Goal: Book appointment/travel/reservation

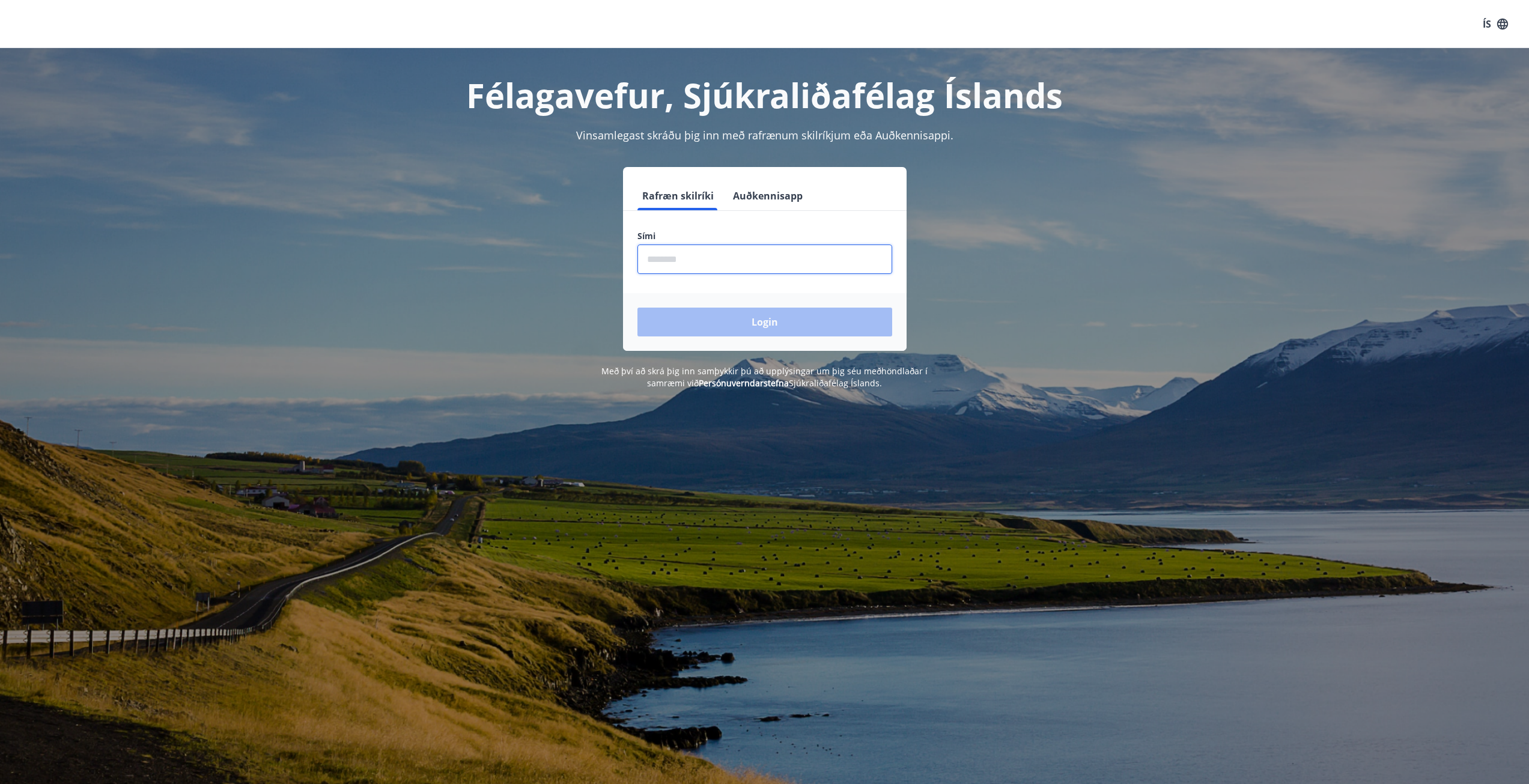
click at [729, 263] on input "phone" at bounding box center [764, 259] width 255 height 30
type input "********"
click at [753, 326] on button "Login" at bounding box center [764, 322] width 255 height 29
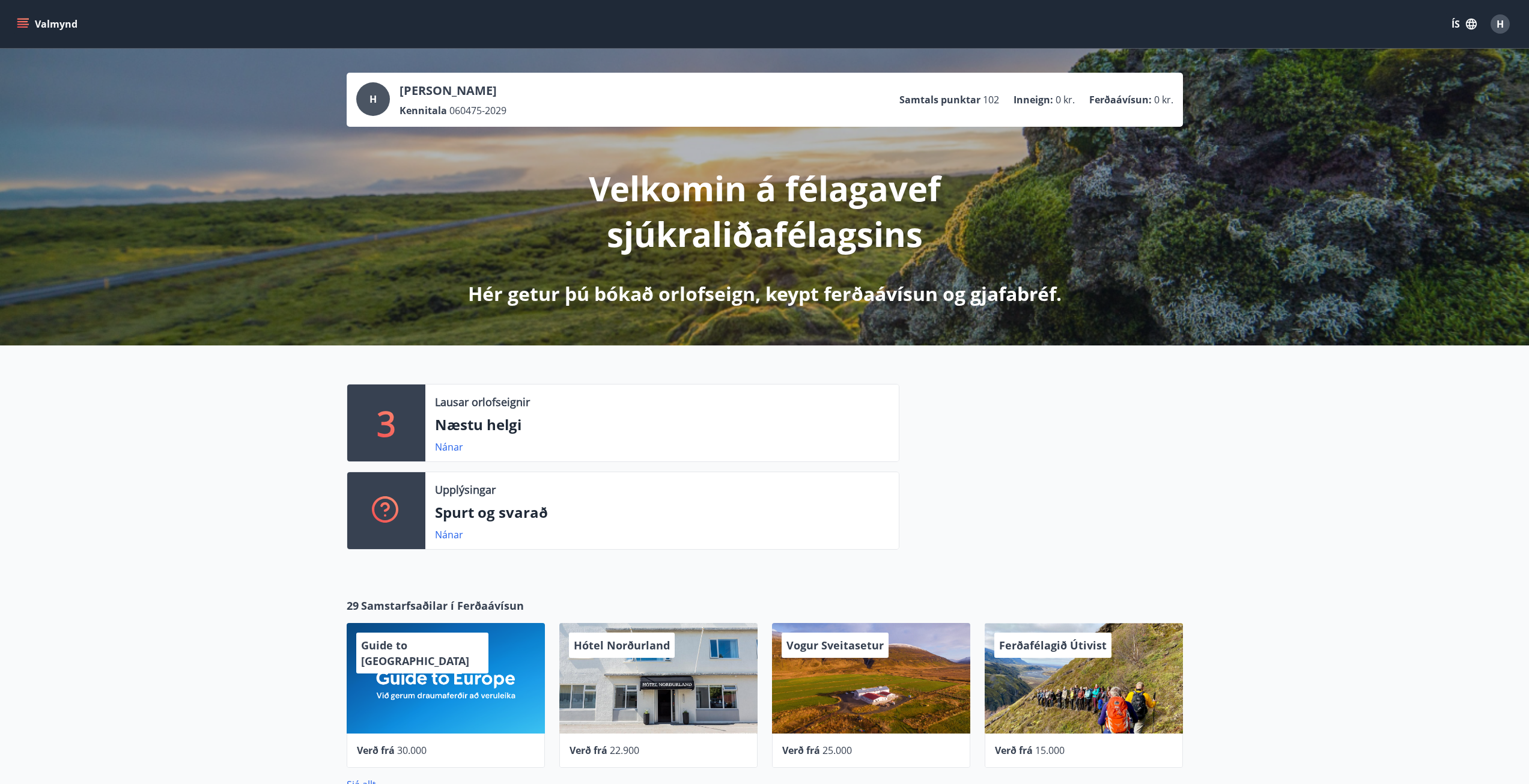
click at [450, 433] on p "Næstu helgi" at bounding box center [662, 424] width 454 height 20
click at [448, 442] on link "Nánar" at bounding box center [449, 446] width 28 height 13
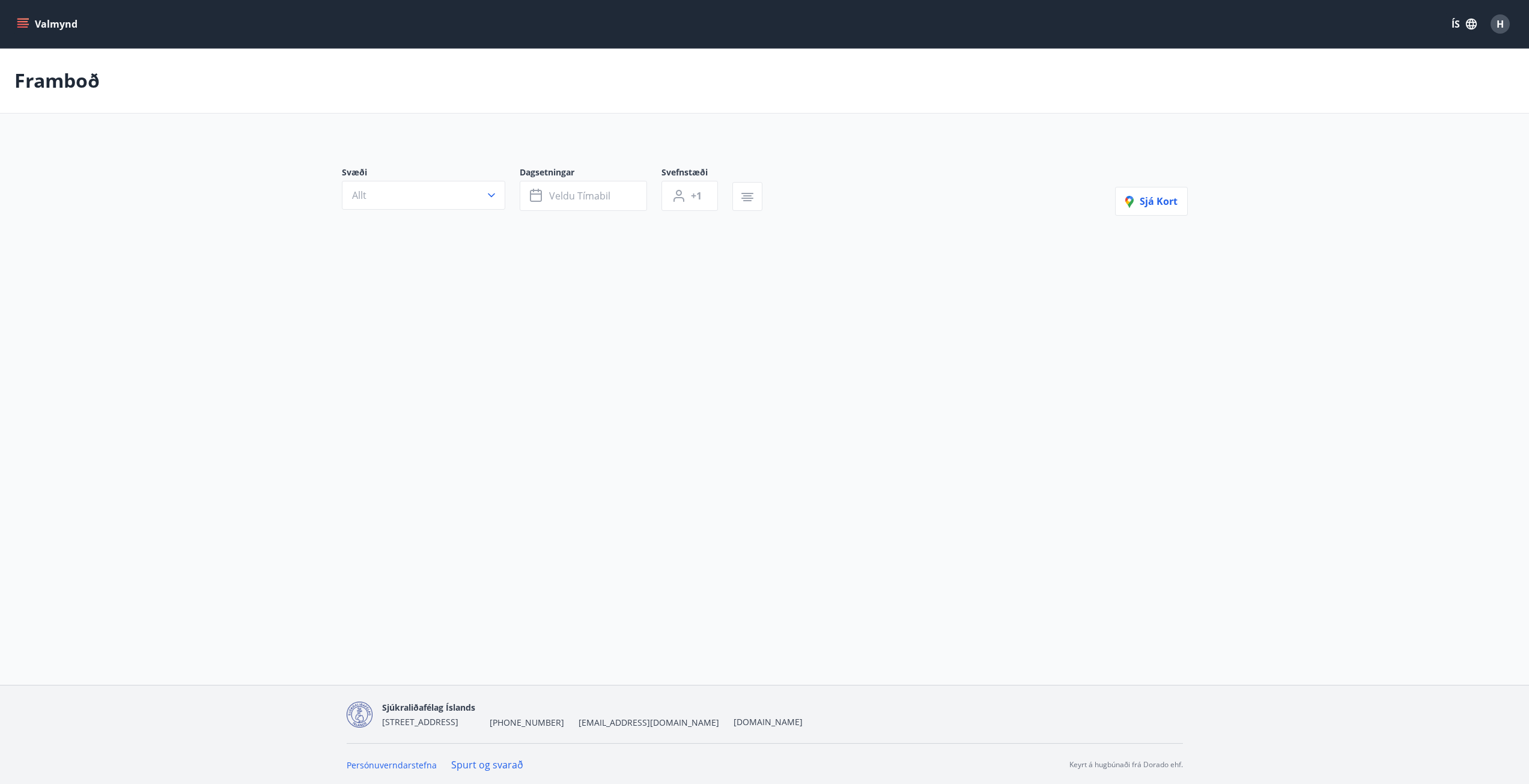
type input "*"
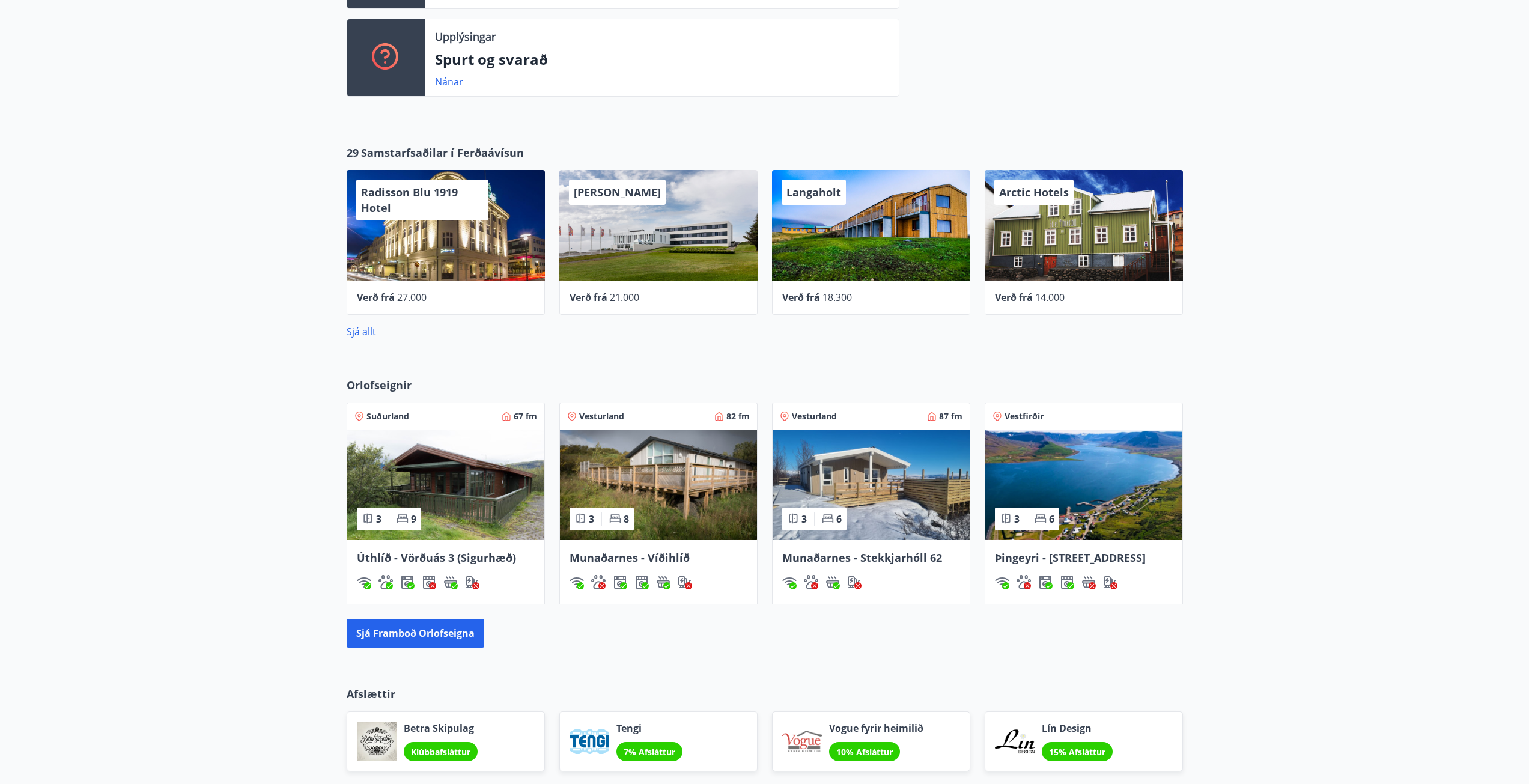
scroll to position [421, 0]
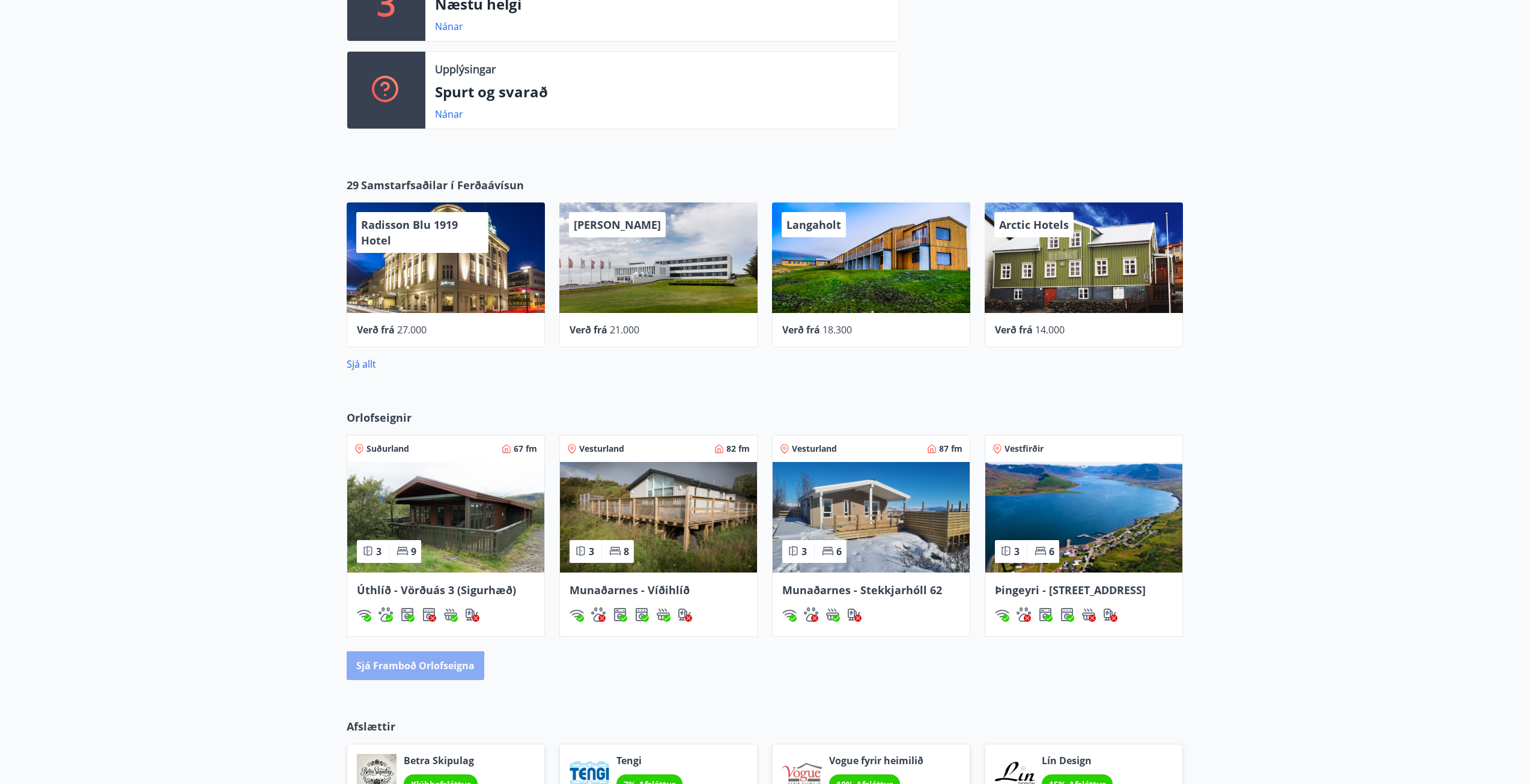
click at [392, 668] on button "Sjá framboð orlofseigna" at bounding box center [415, 665] width 137 height 29
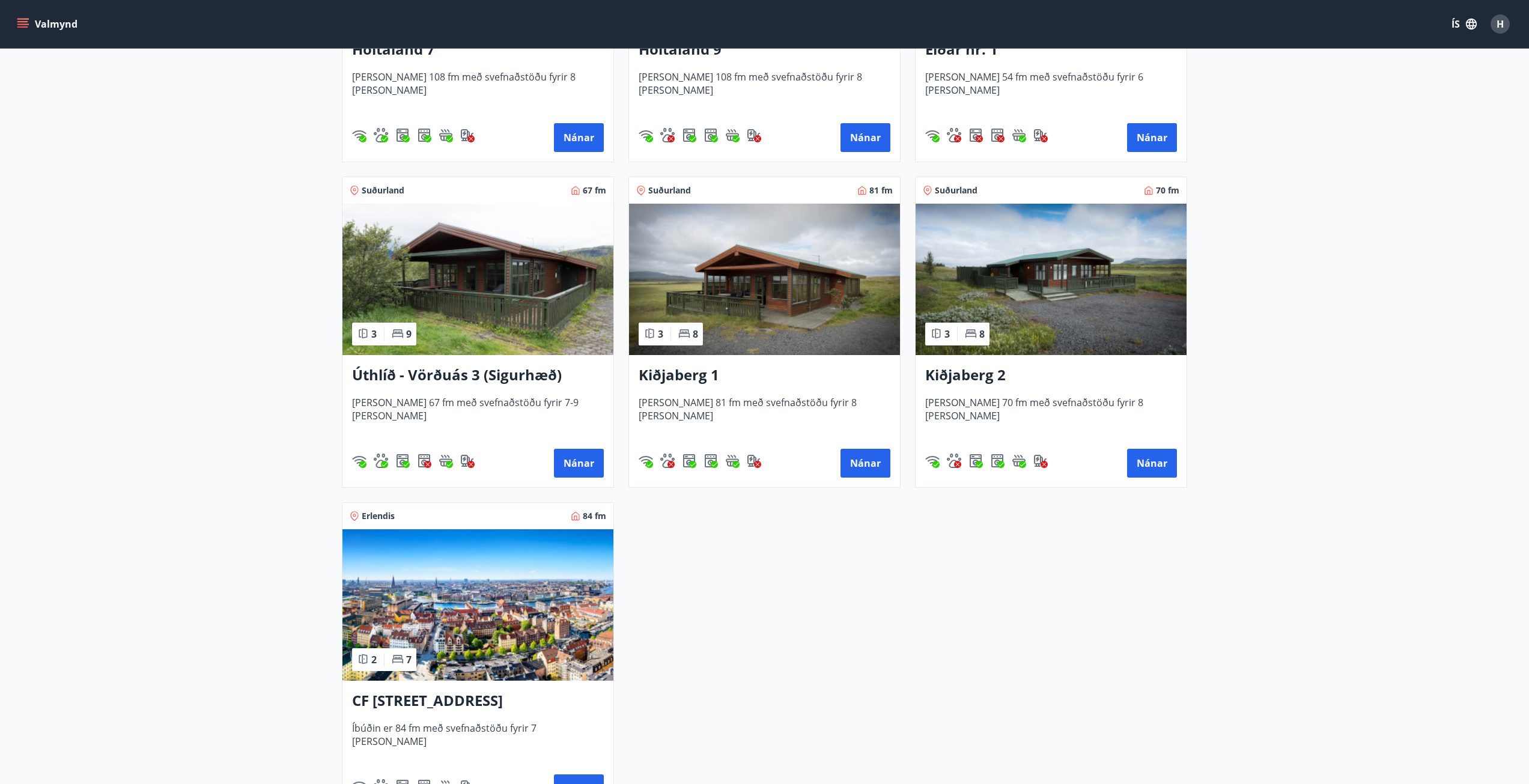
scroll to position [1862, 0]
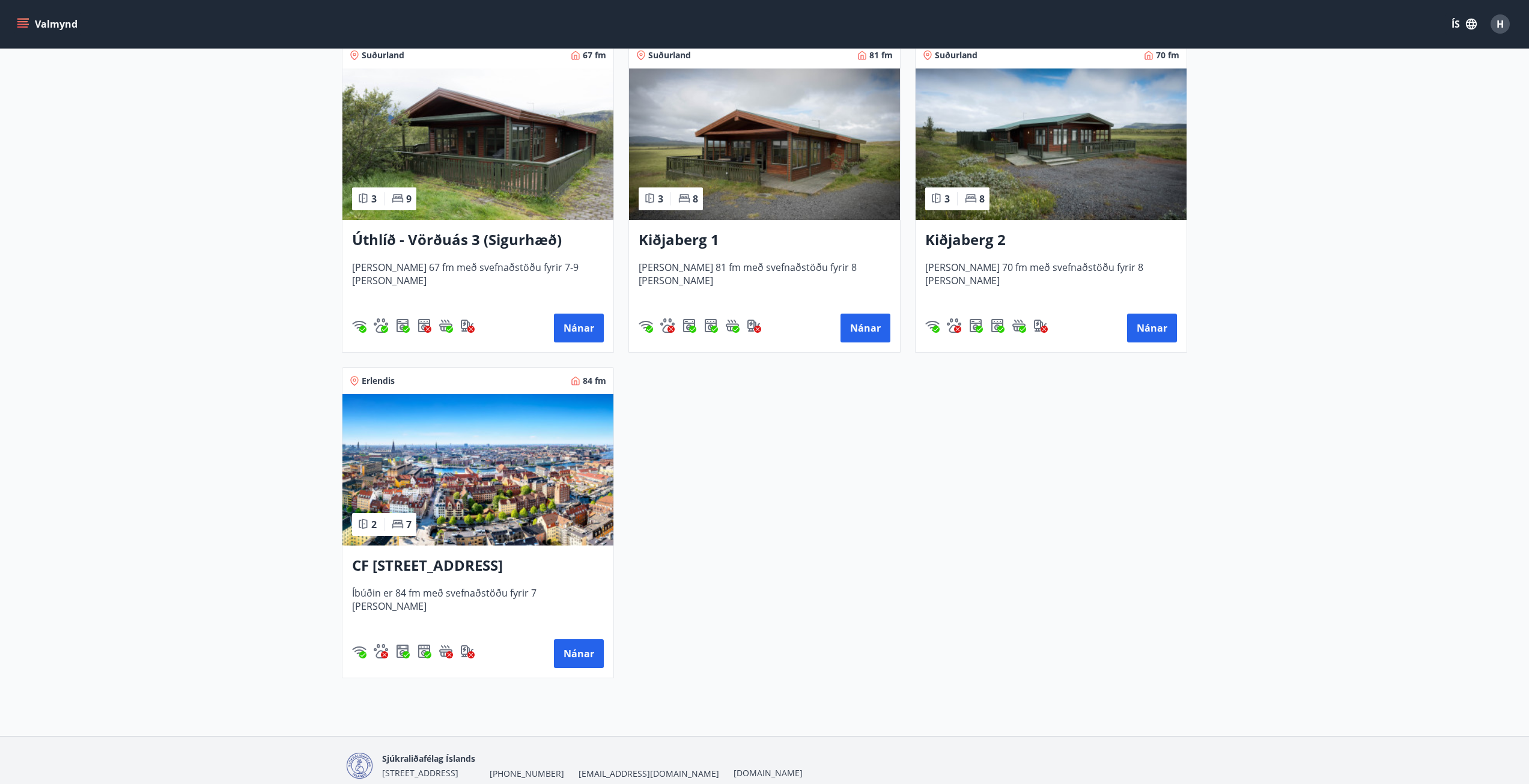
click at [553, 658] on div "Nánar" at bounding box center [478, 654] width 252 height 29
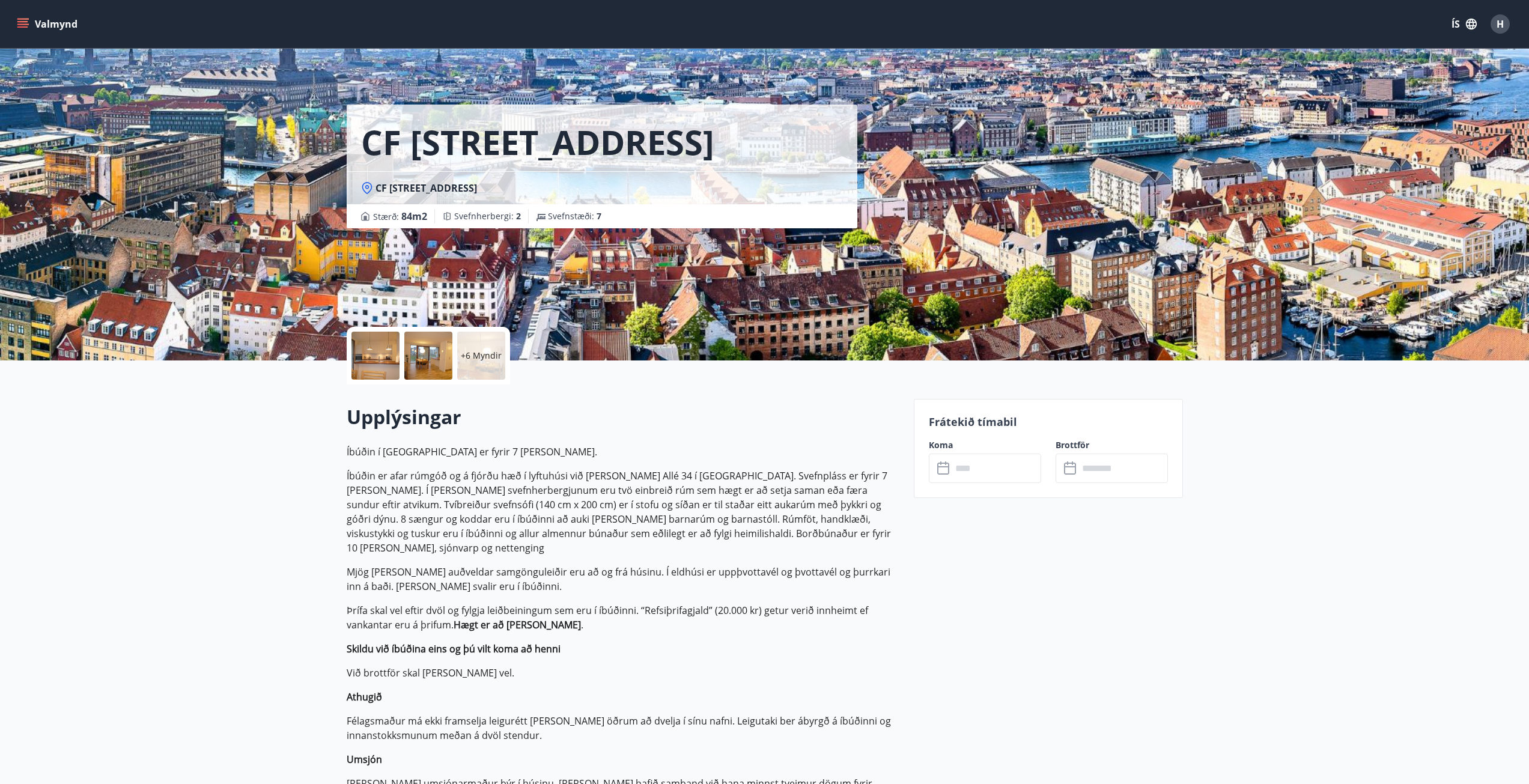
click at [989, 465] on input "text" at bounding box center [997, 468] width 89 height 30
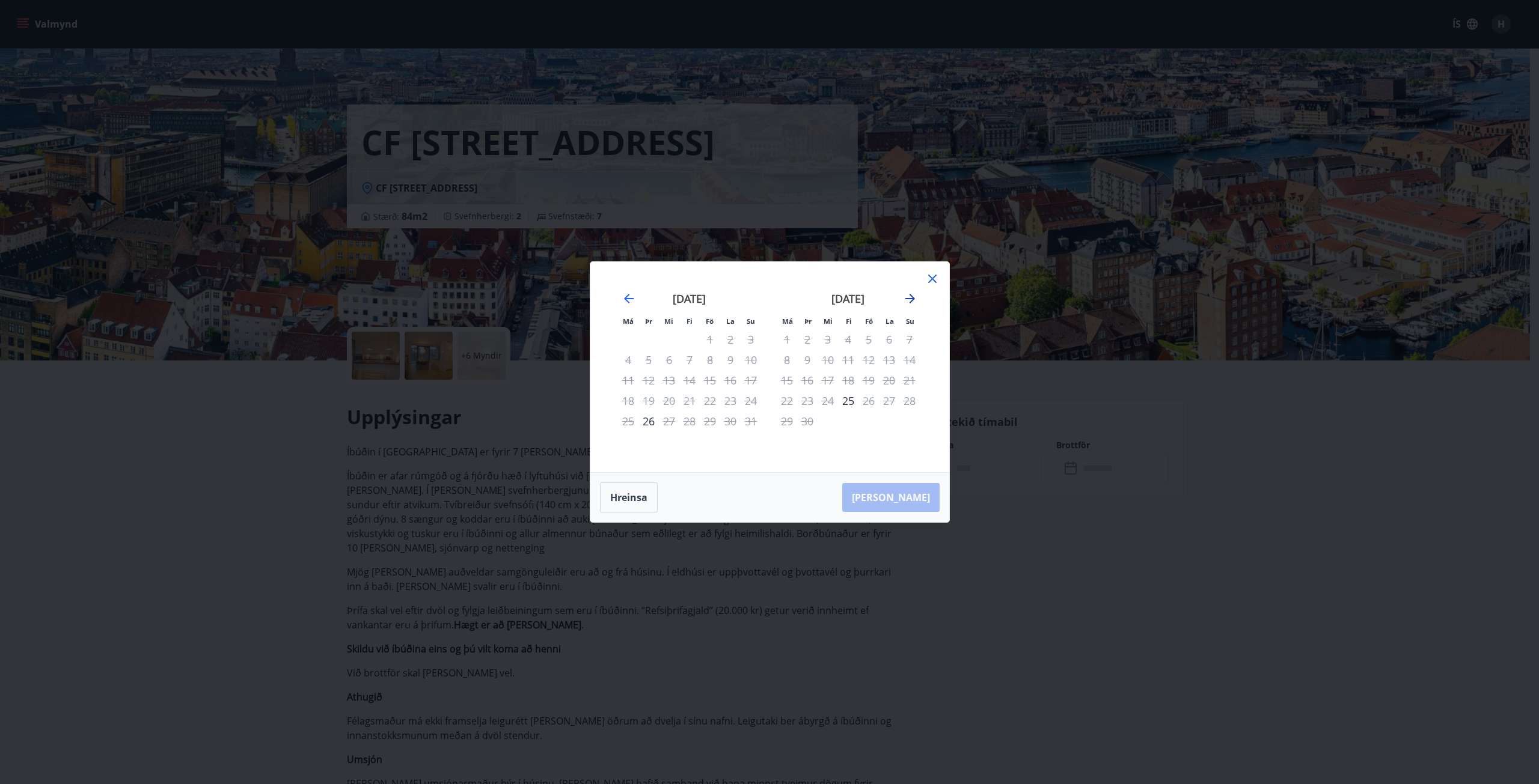
click at [912, 296] on icon "Move forward to switch to the next month." at bounding box center [910, 298] width 10 height 10
click at [913, 295] on icon "Move forward to switch to the next month." at bounding box center [910, 298] width 14 height 14
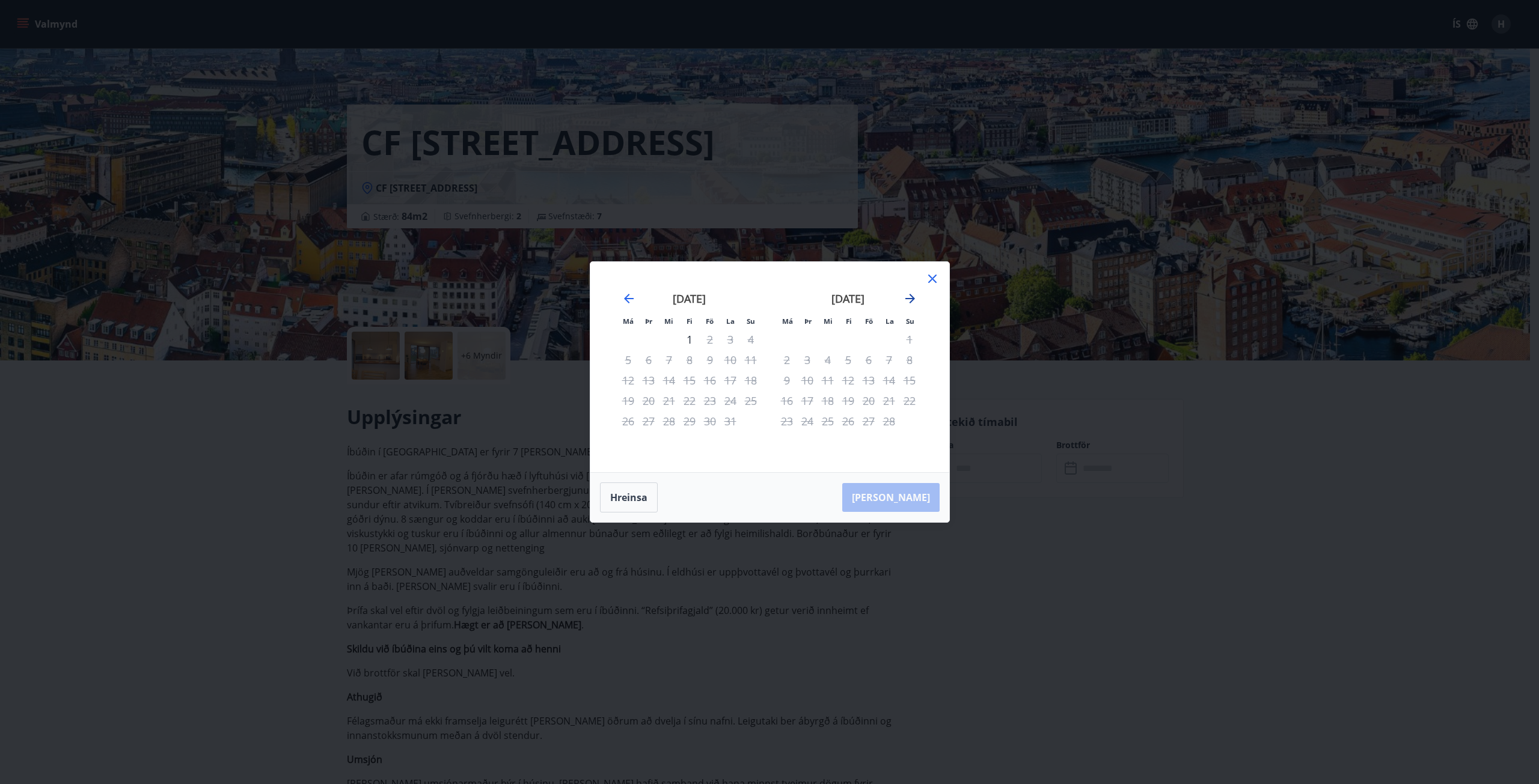
click at [912, 295] on icon "Move forward to switch to the next month." at bounding box center [910, 298] width 14 height 14
click at [931, 280] on icon at bounding box center [932, 278] width 14 height 14
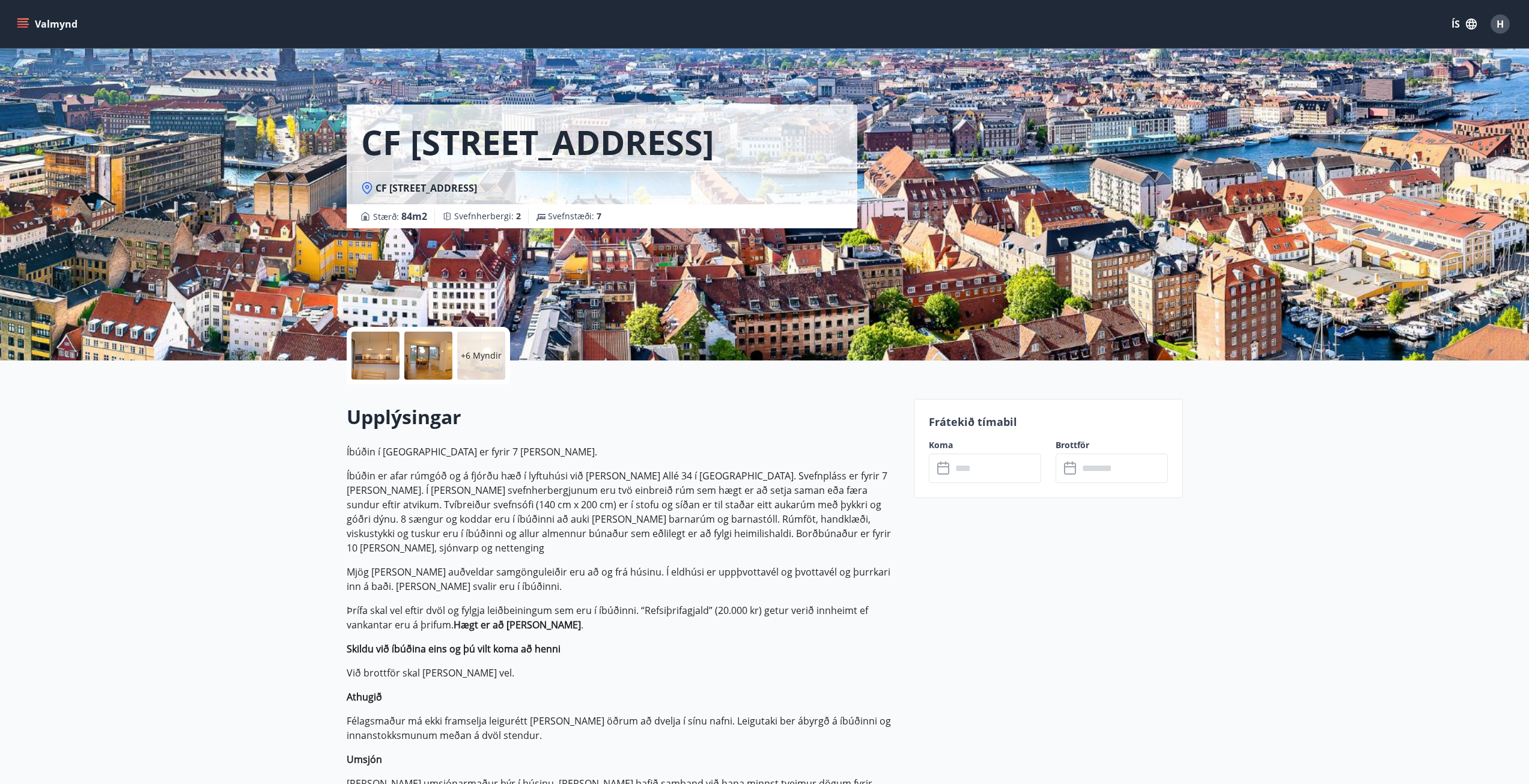
click at [376, 354] on div at bounding box center [375, 355] width 48 height 48
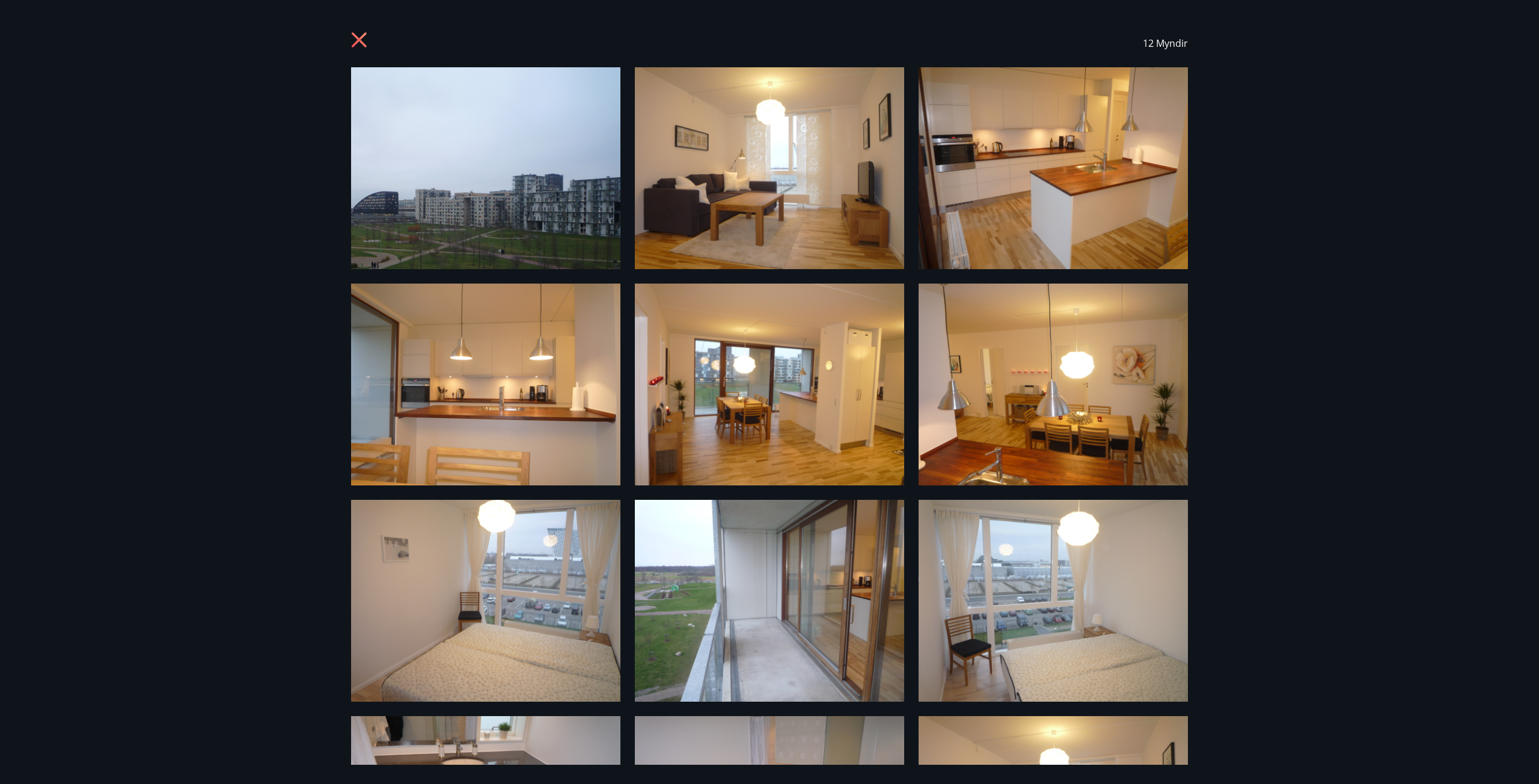
click at [231, 521] on div "12 Myndir" at bounding box center [770, 392] width 1539 height 784
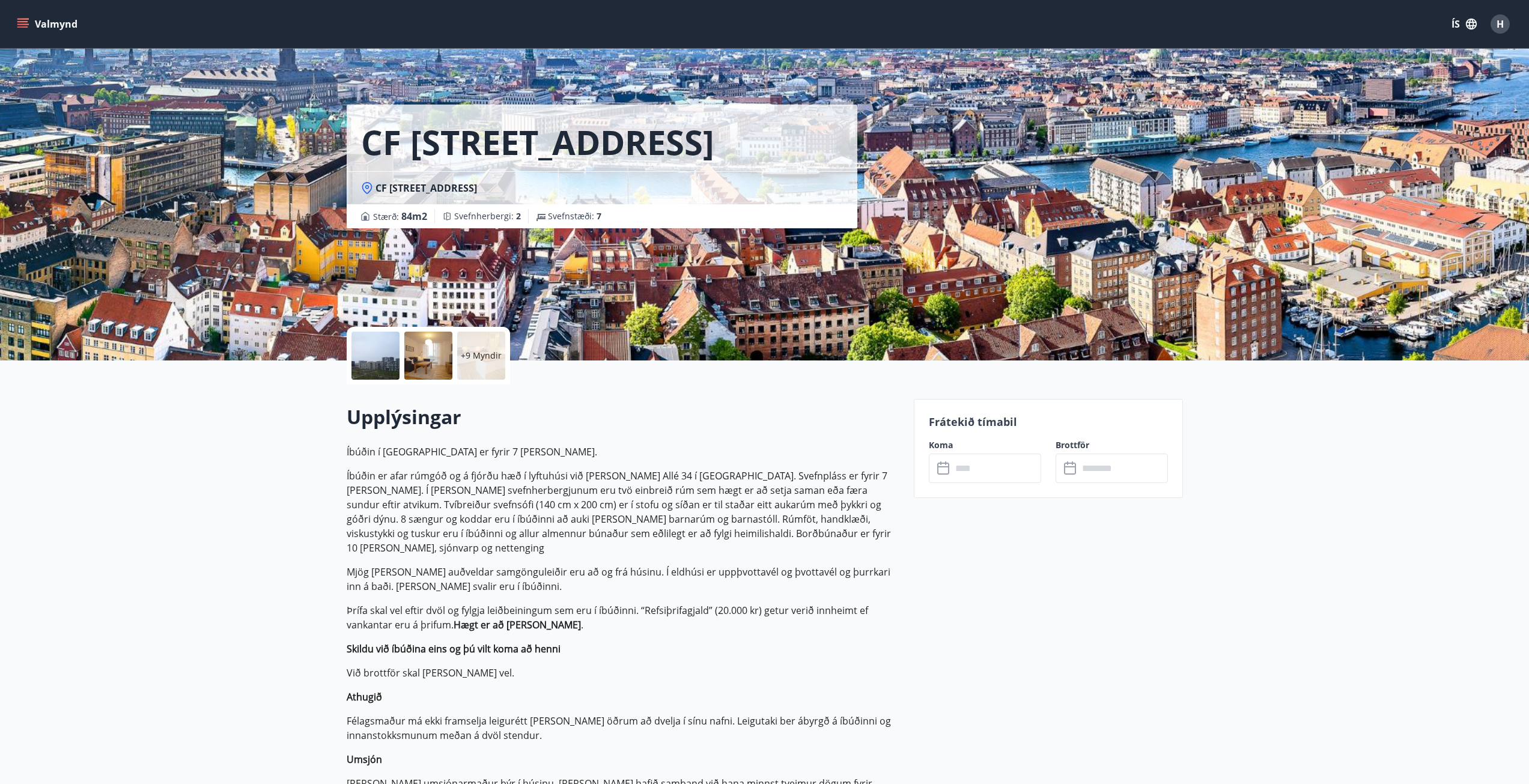
click at [487, 352] on p "+9 Myndir" at bounding box center [481, 356] width 41 height 12
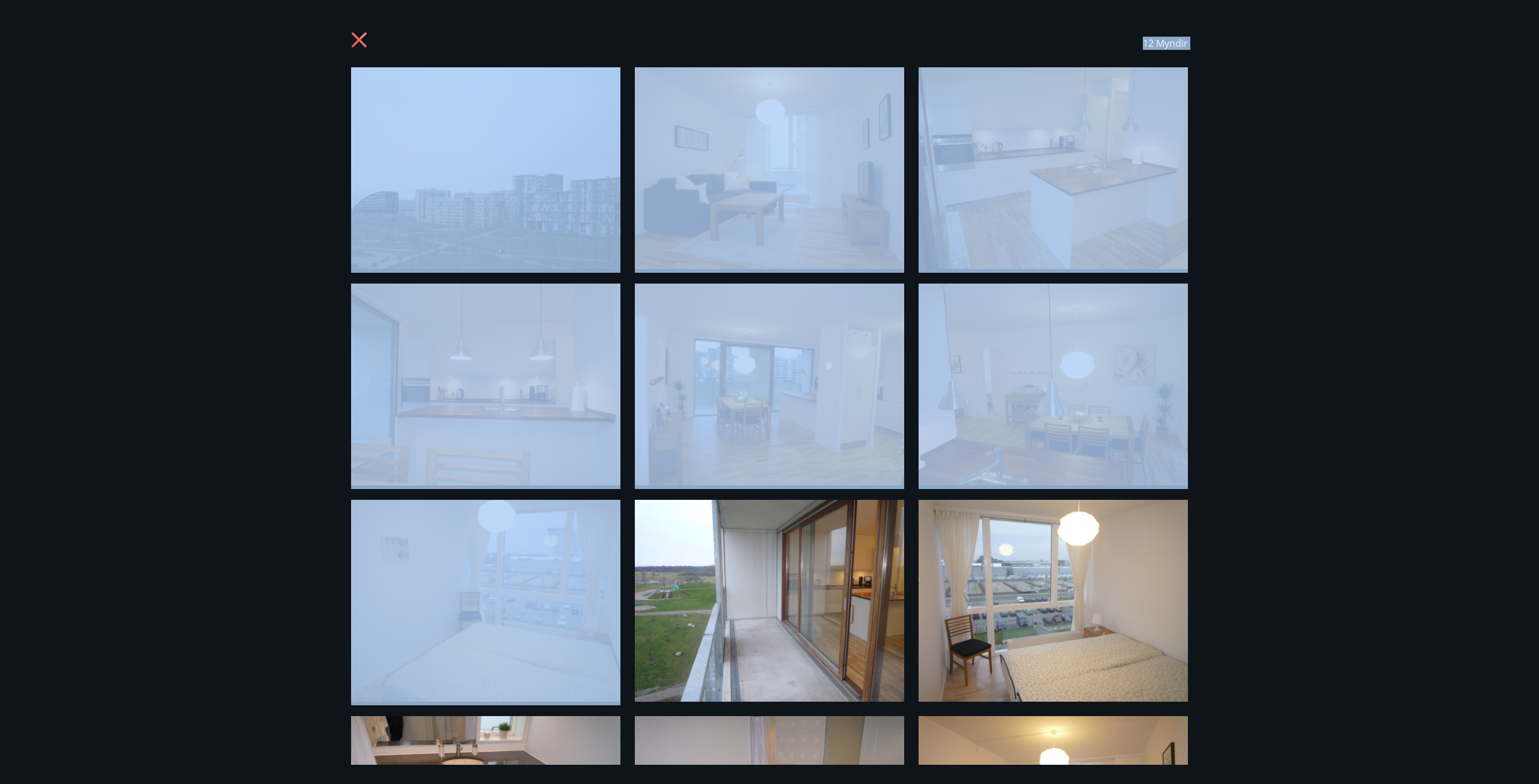
drag, startPoint x: 548, startPoint y: 706, endPoint x: 544, endPoint y: 553, distance: 153.1
click at [542, 553] on div "12 Myndir" at bounding box center [769, 392] width 866 height 746
click at [1193, 410] on div "12 Myndir" at bounding box center [769, 392] width 866 height 746
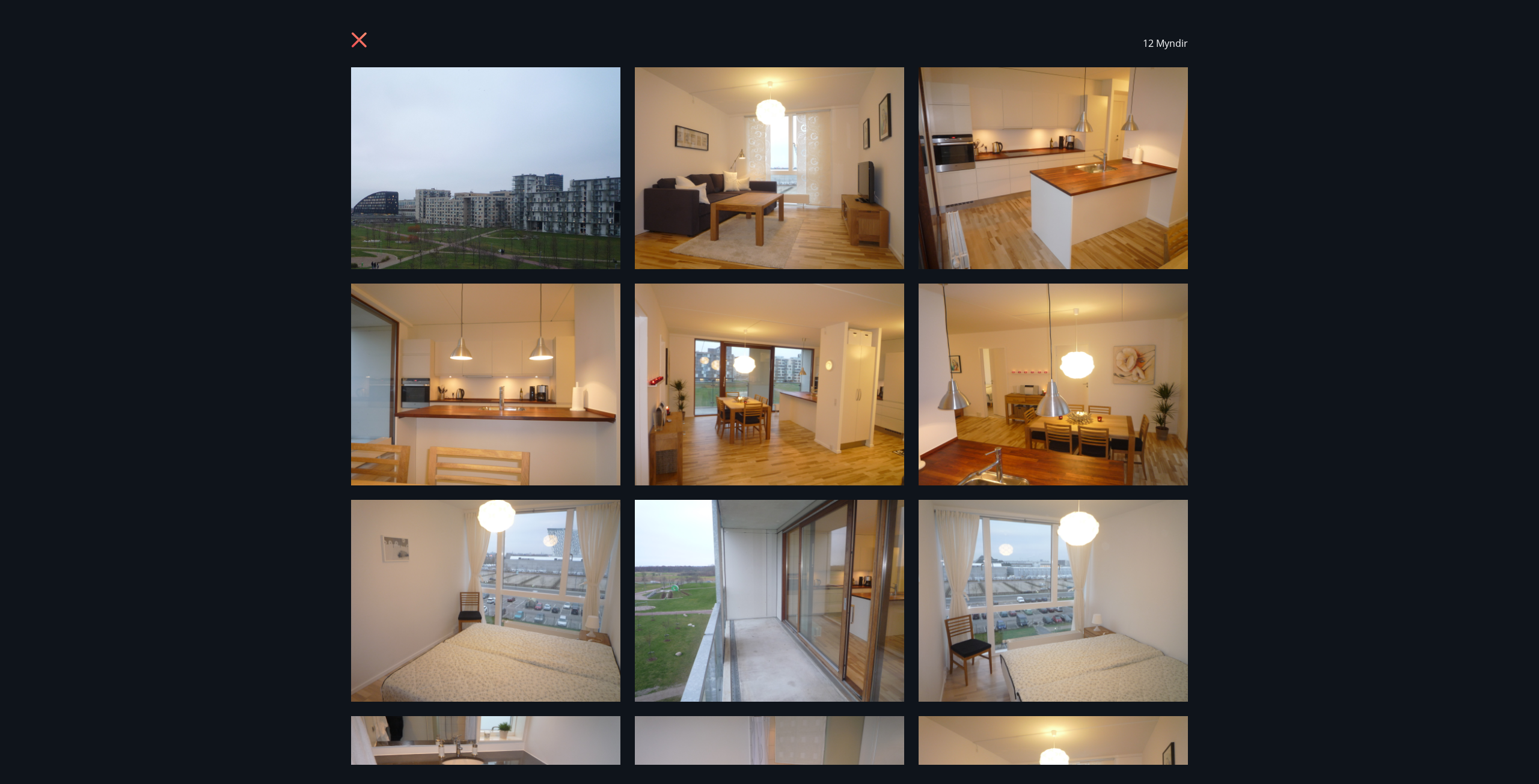
click at [324, 128] on div "12 Myndir" at bounding box center [770, 392] width 1539 height 784
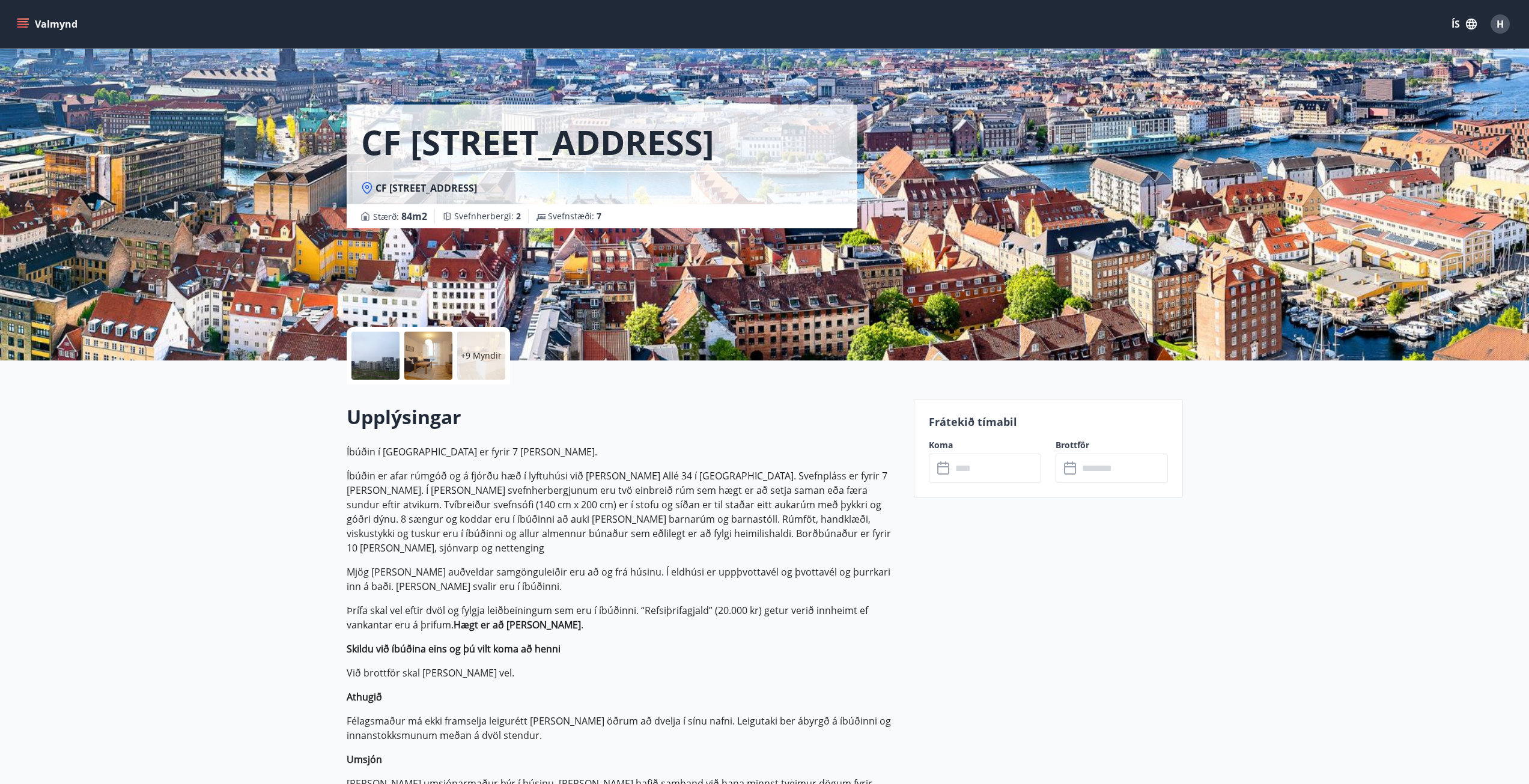
click at [484, 368] on div "+9 Myndir" at bounding box center [480, 355] width 48 height 48
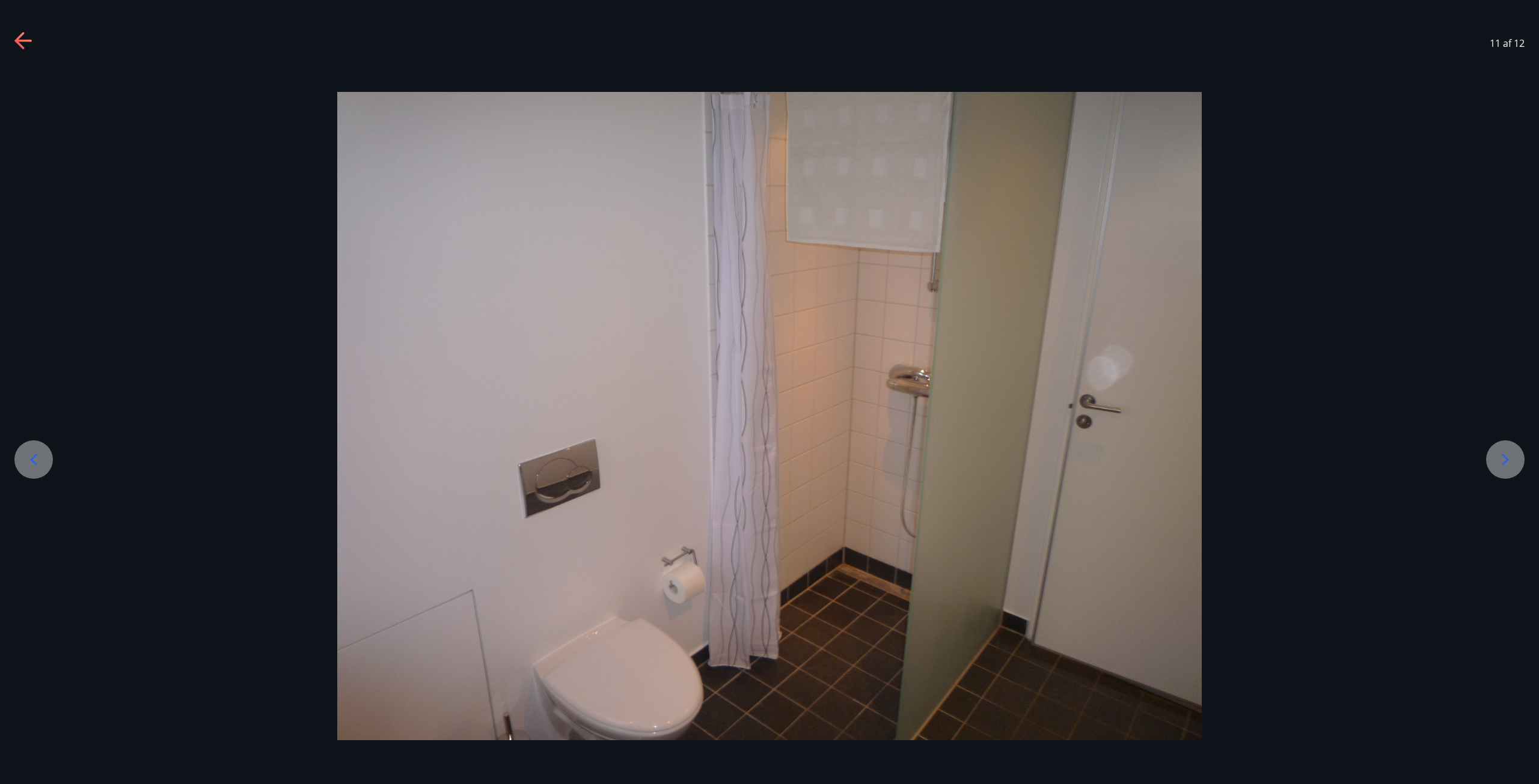
click at [1518, 465] on div at bounding box center [1505, 459] width 39 height 38
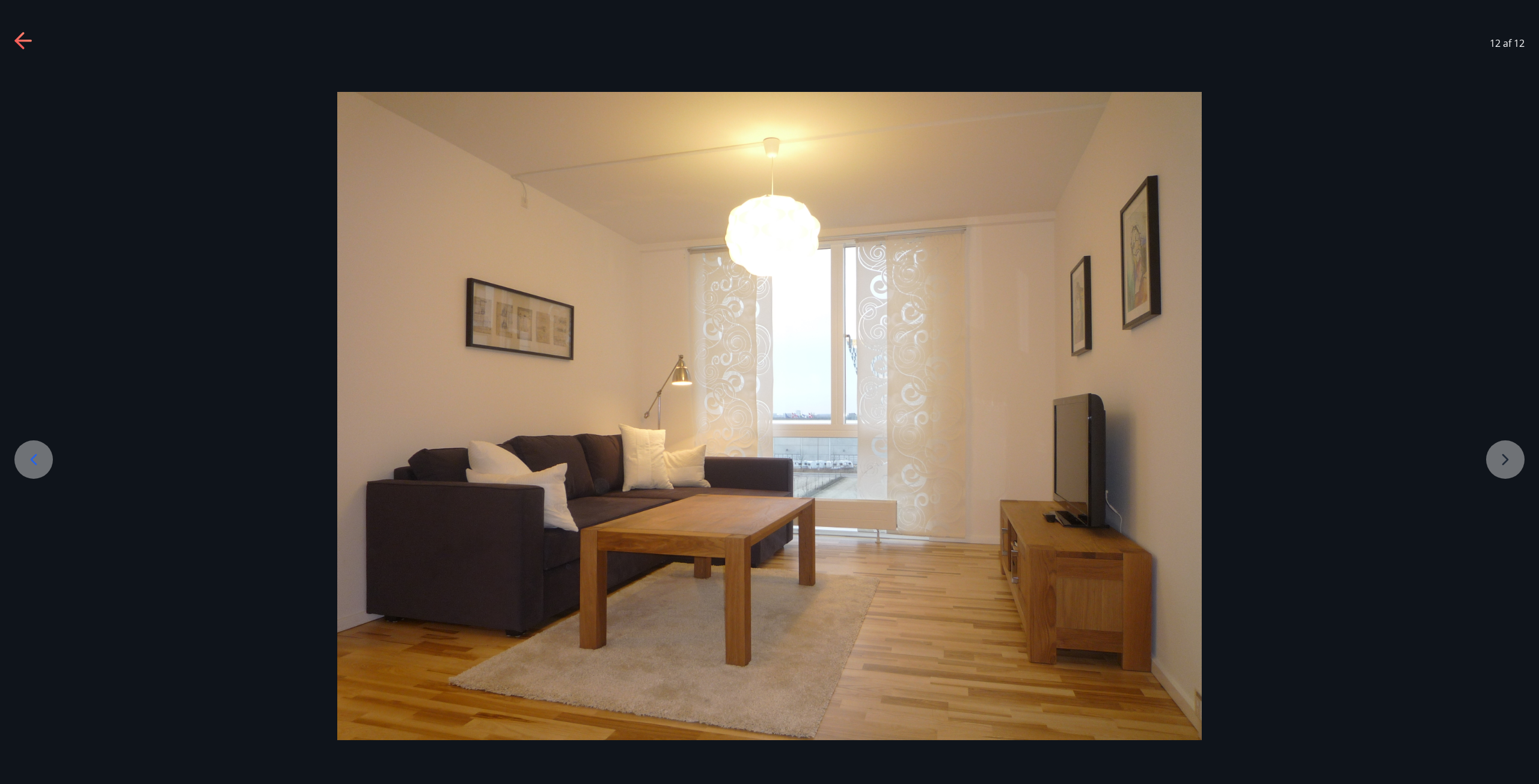
click at [1514, 463] on div at bounding box center [770, 416] width 1539 height 648
click at [1504, 465] on div at bounding box center [770, 416] width 1539 height 648
click at [1500, 453] on div at bounding box center [770, 416] width 1539 height 648
drag, startPoint x: 1502, startPoint y: 457, endPoint x: 797, endPoint y: 434, distance: 705.4
click at [1500, 457] on div at bounding box center [770, 416] width 1539 height 648
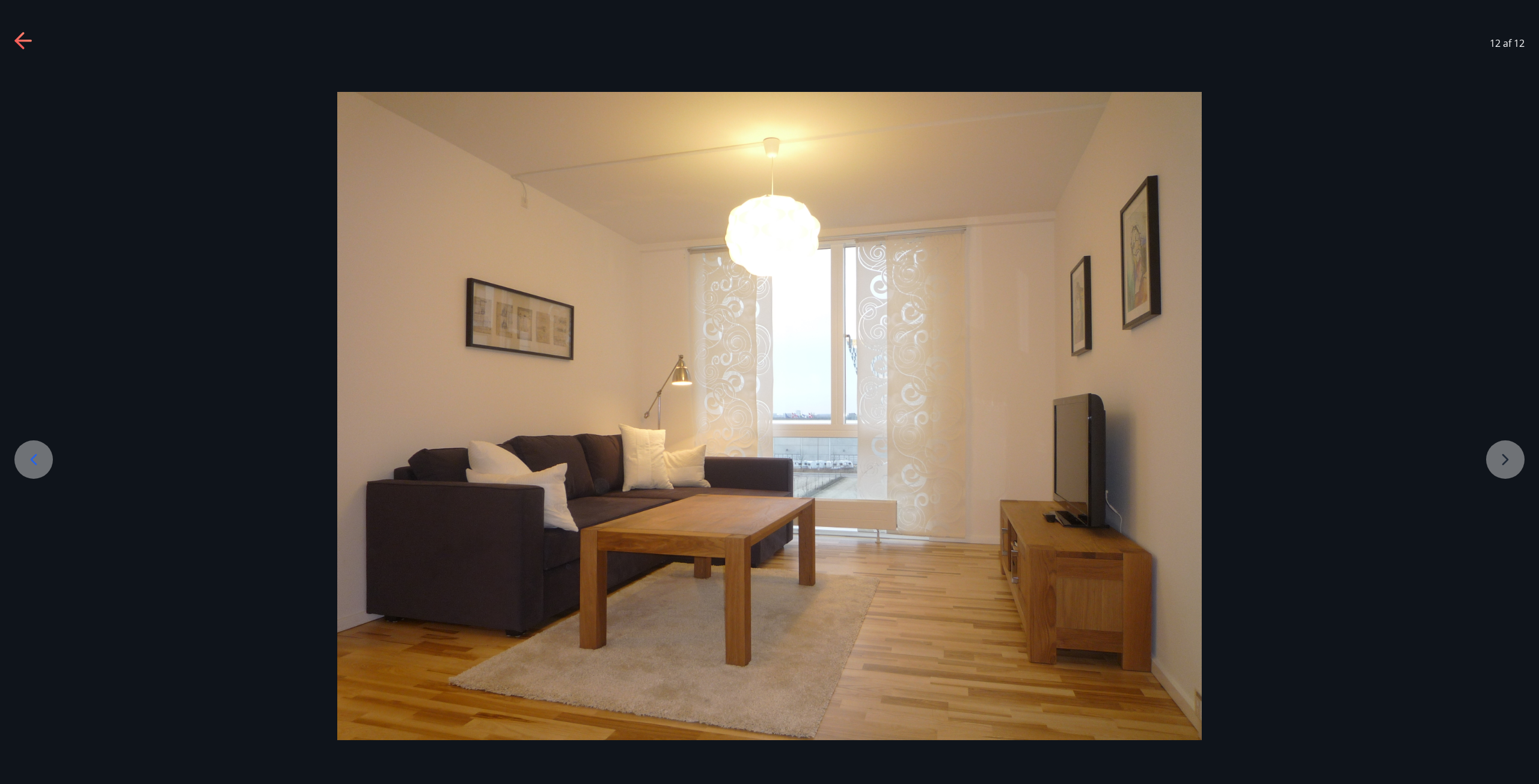
click at [39, 455] on icon at bounding box center [33, 459] width 19 height 19
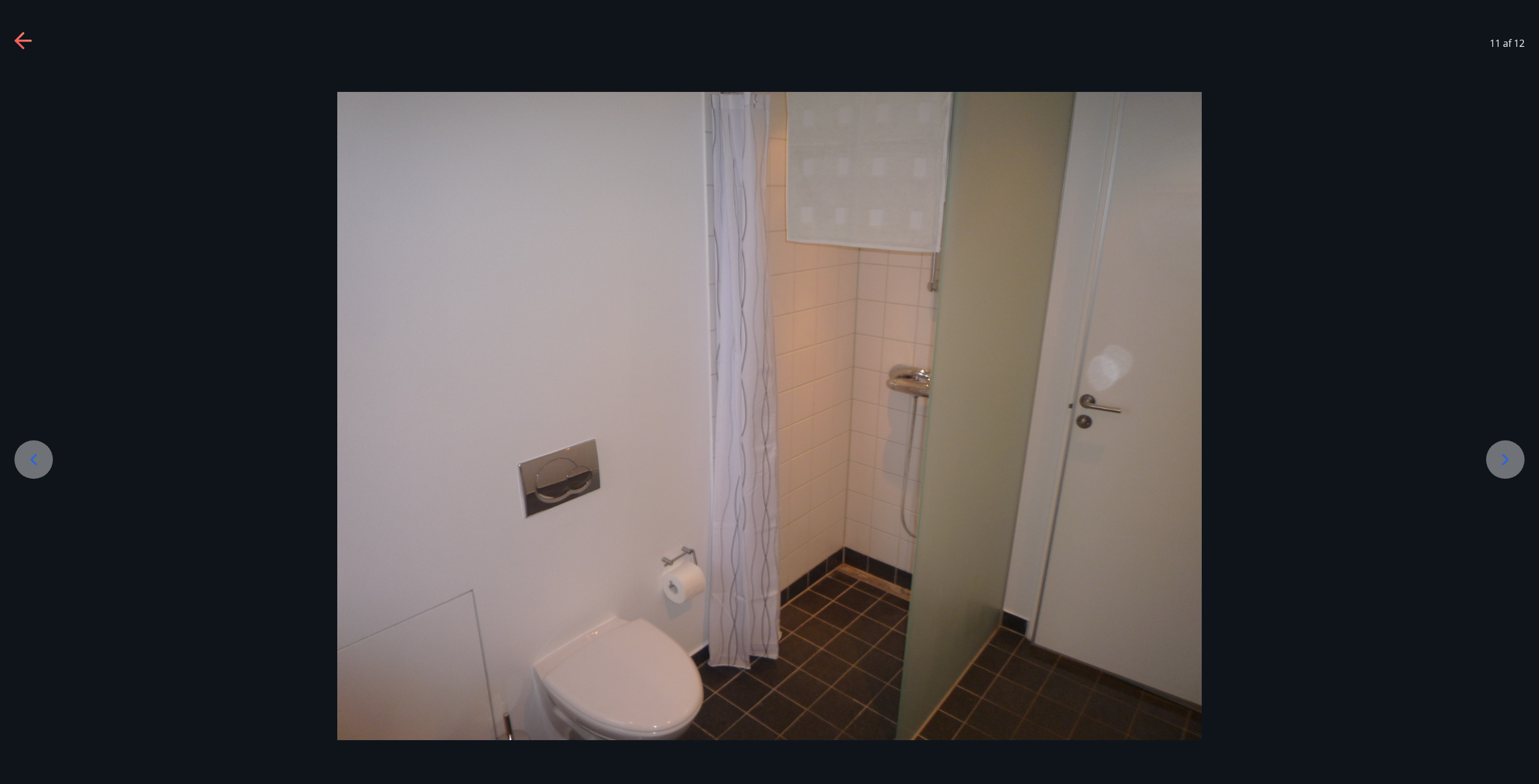
click at [39, 455] on icon at bounding box center [33, 459] width 19 height 19
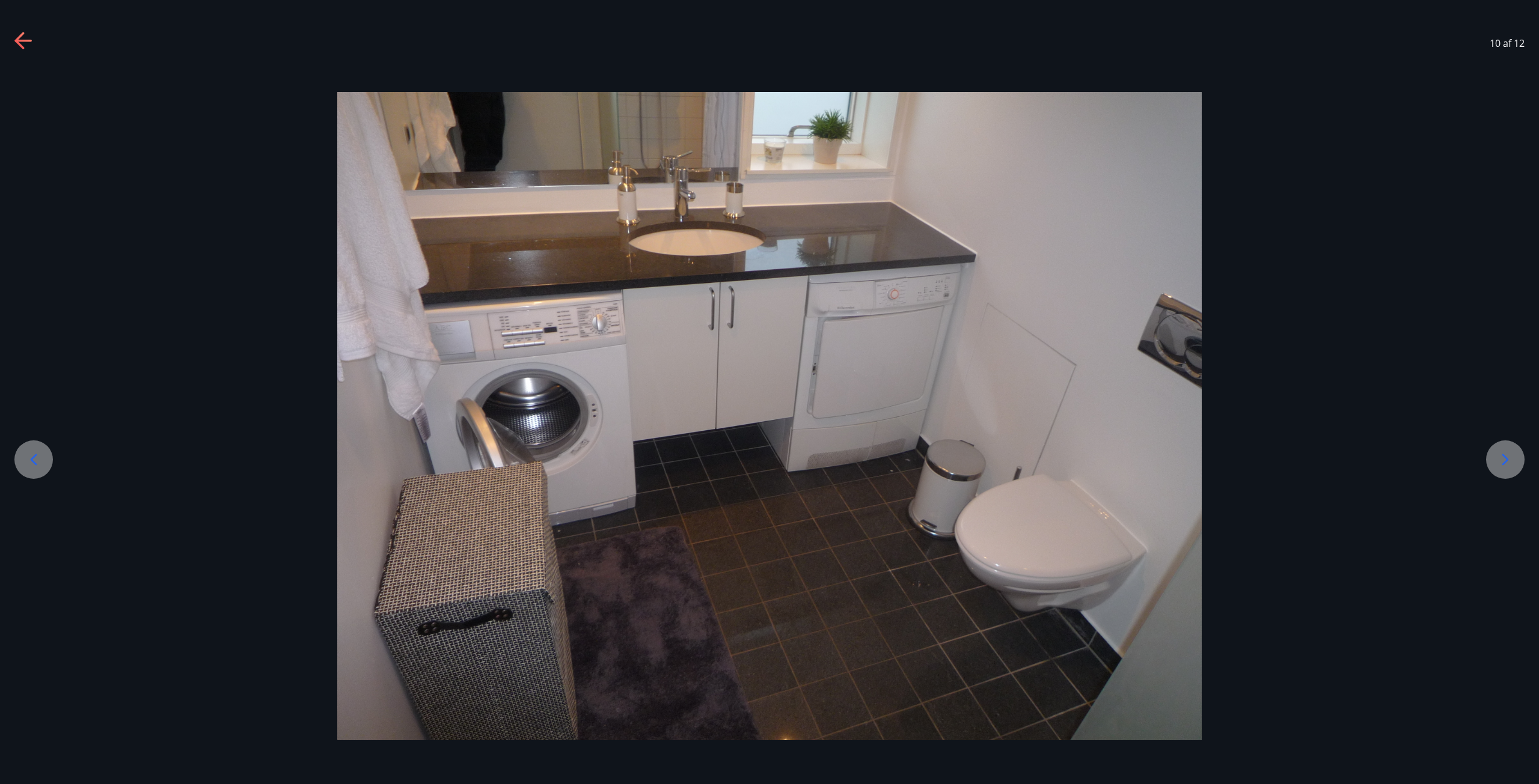
click at [39, 455] on icon at bounding box center [33, 459] width 19 height 19
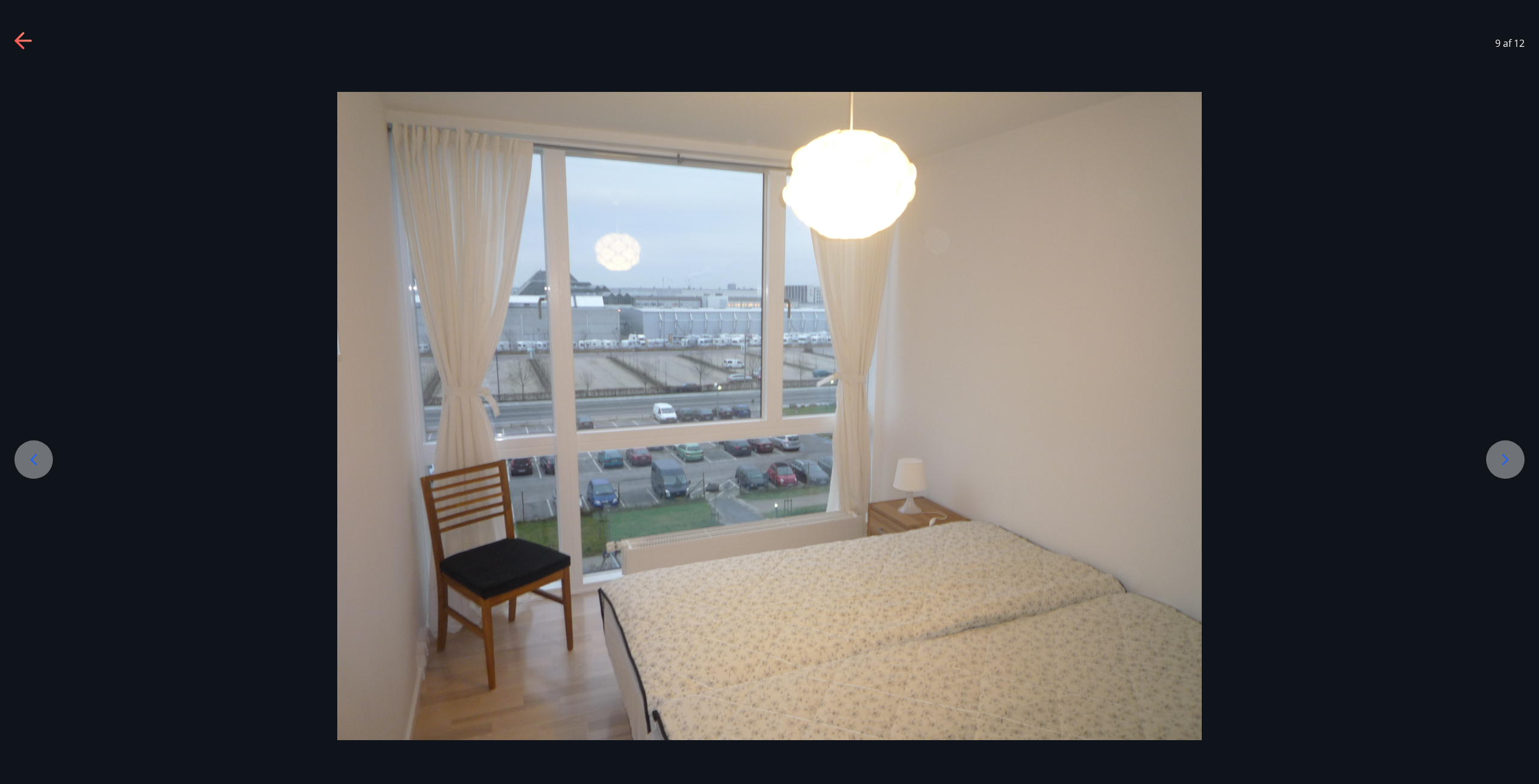
click at [39, 455] on icon at bounding box center [33, 459] width 19 height 19
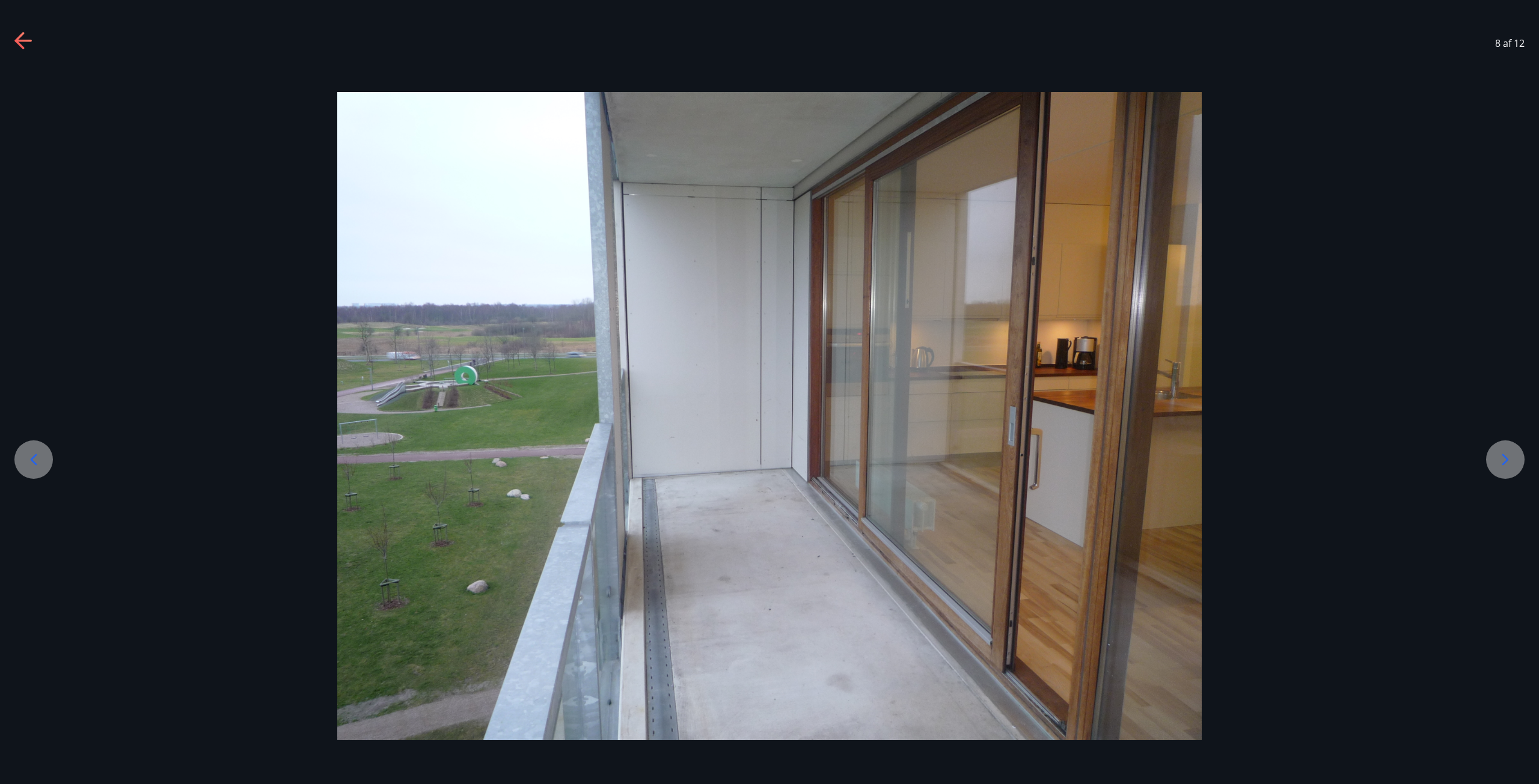
click at [39, 455] on icon at bounding box center [33, 459] width 19 height 19
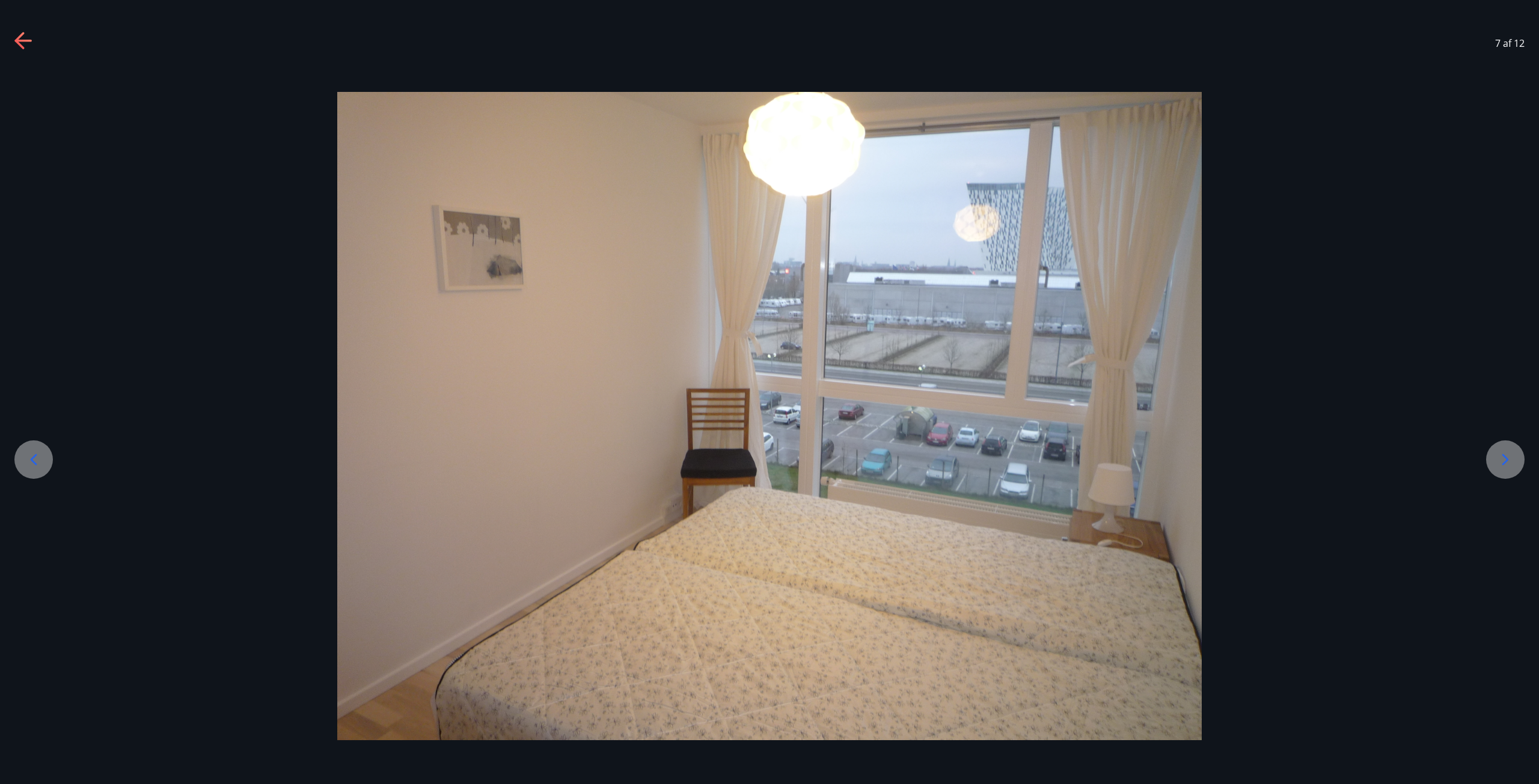
click at [39, 455] on icon at bounding box center [33, 459] width 19 height 19
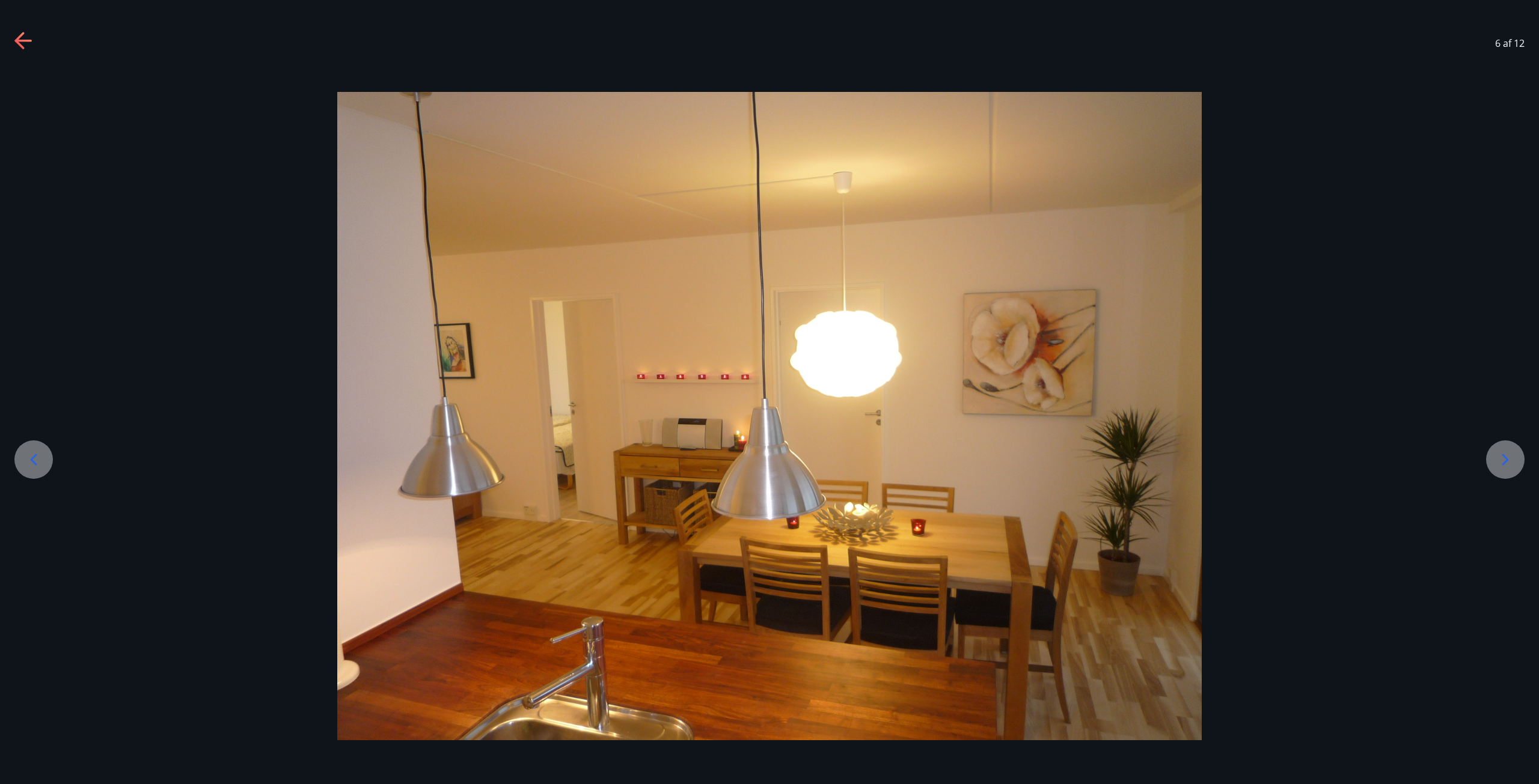
click at [39, 455] on icon at bounding box center [33, 459] width 19 height 19
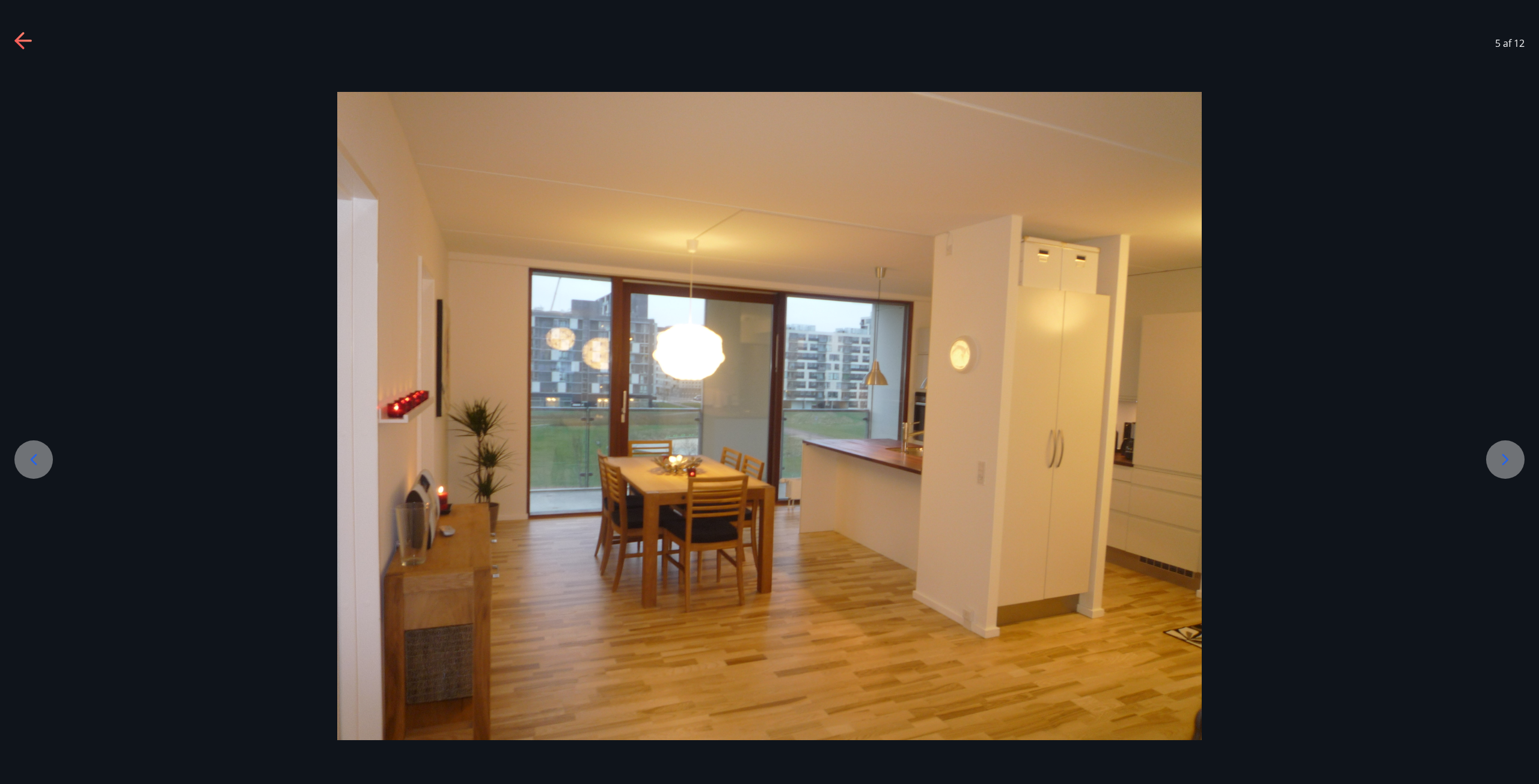
click at [39, 455] on icon at bounding box center [33, 459] width 19 height 19
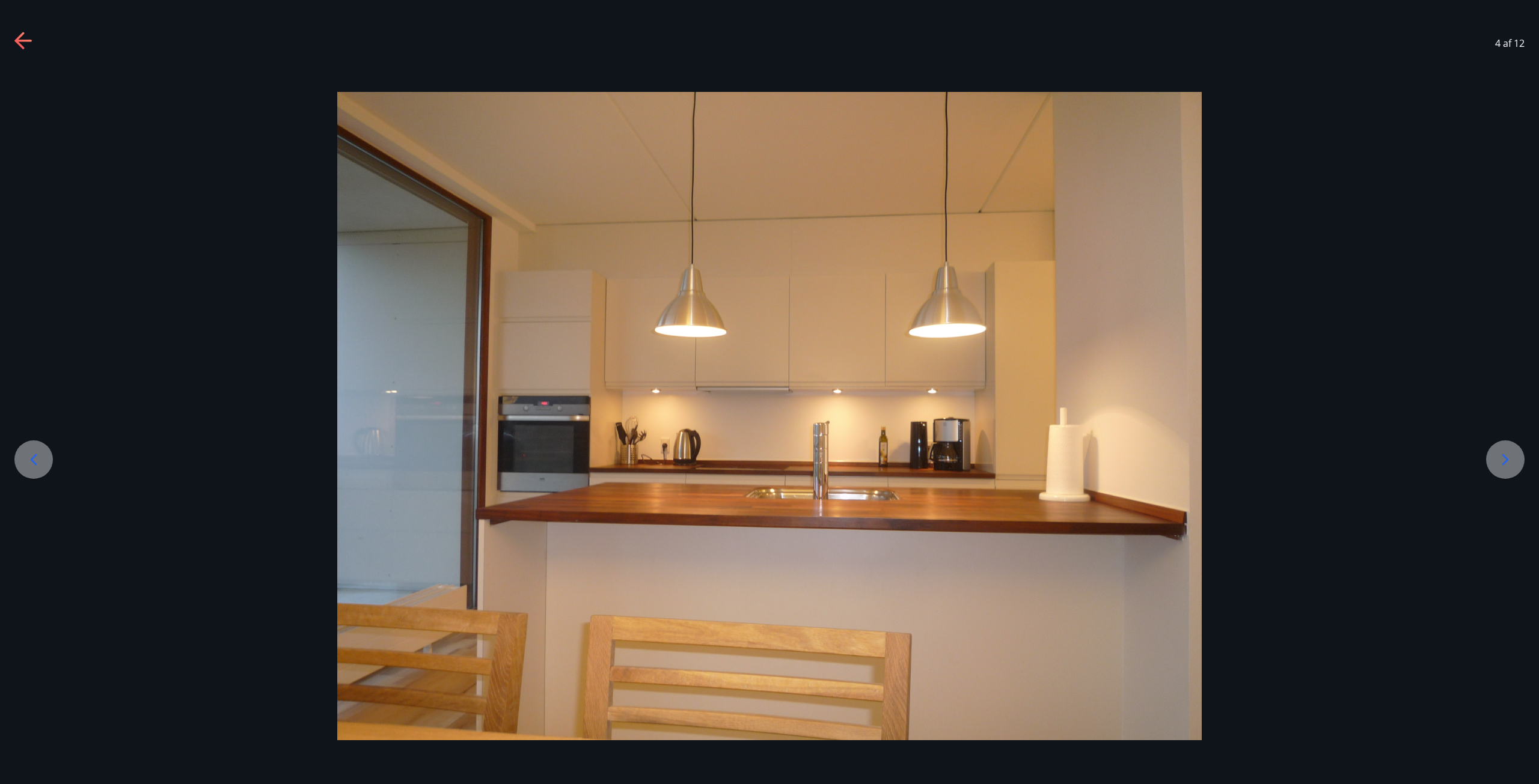
click at [39, 455] on icon at bounding box center [33, 459] width 19 height 19
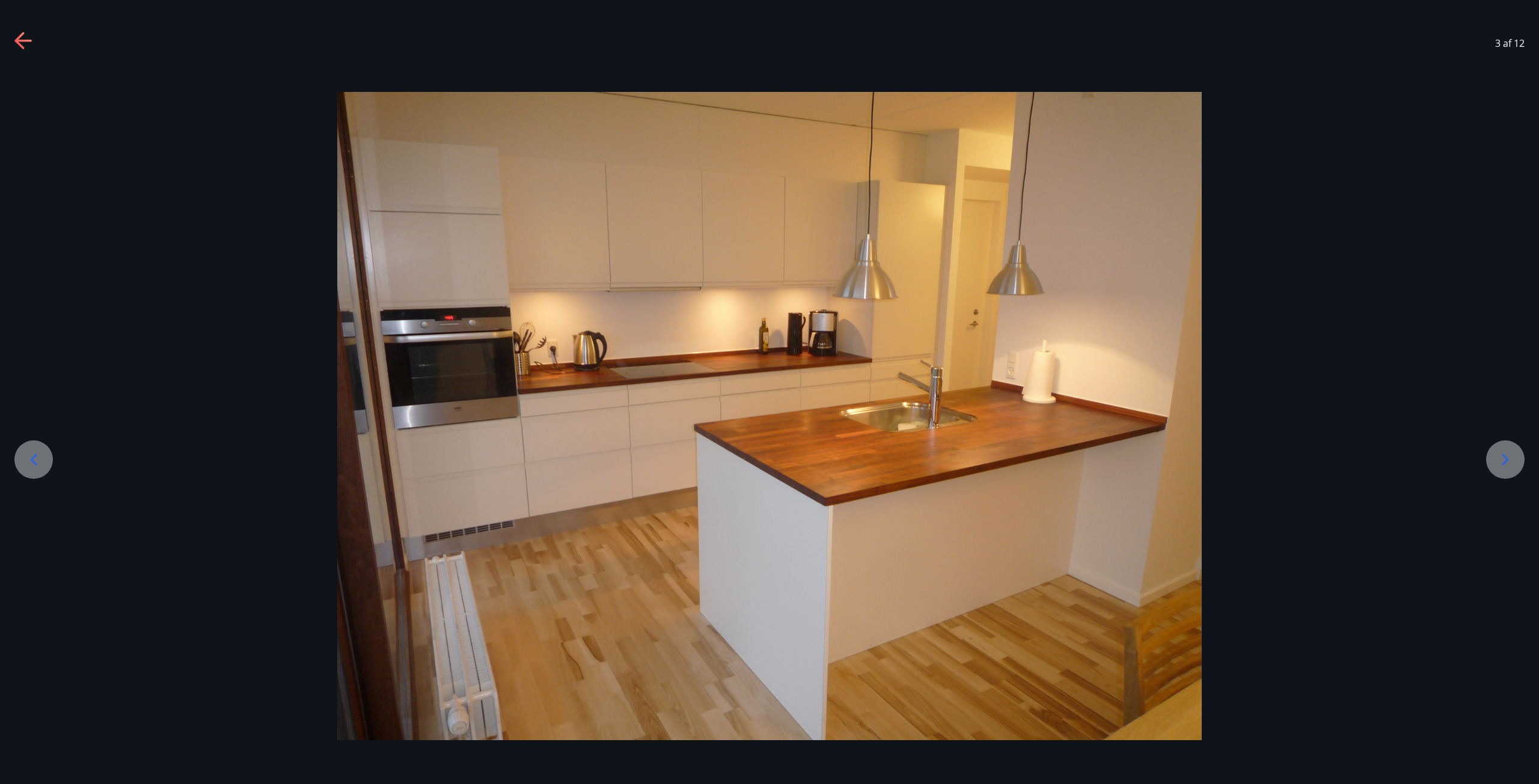
click at [39, 455] on icon at bounding box center [33, 459] width 19 height 19
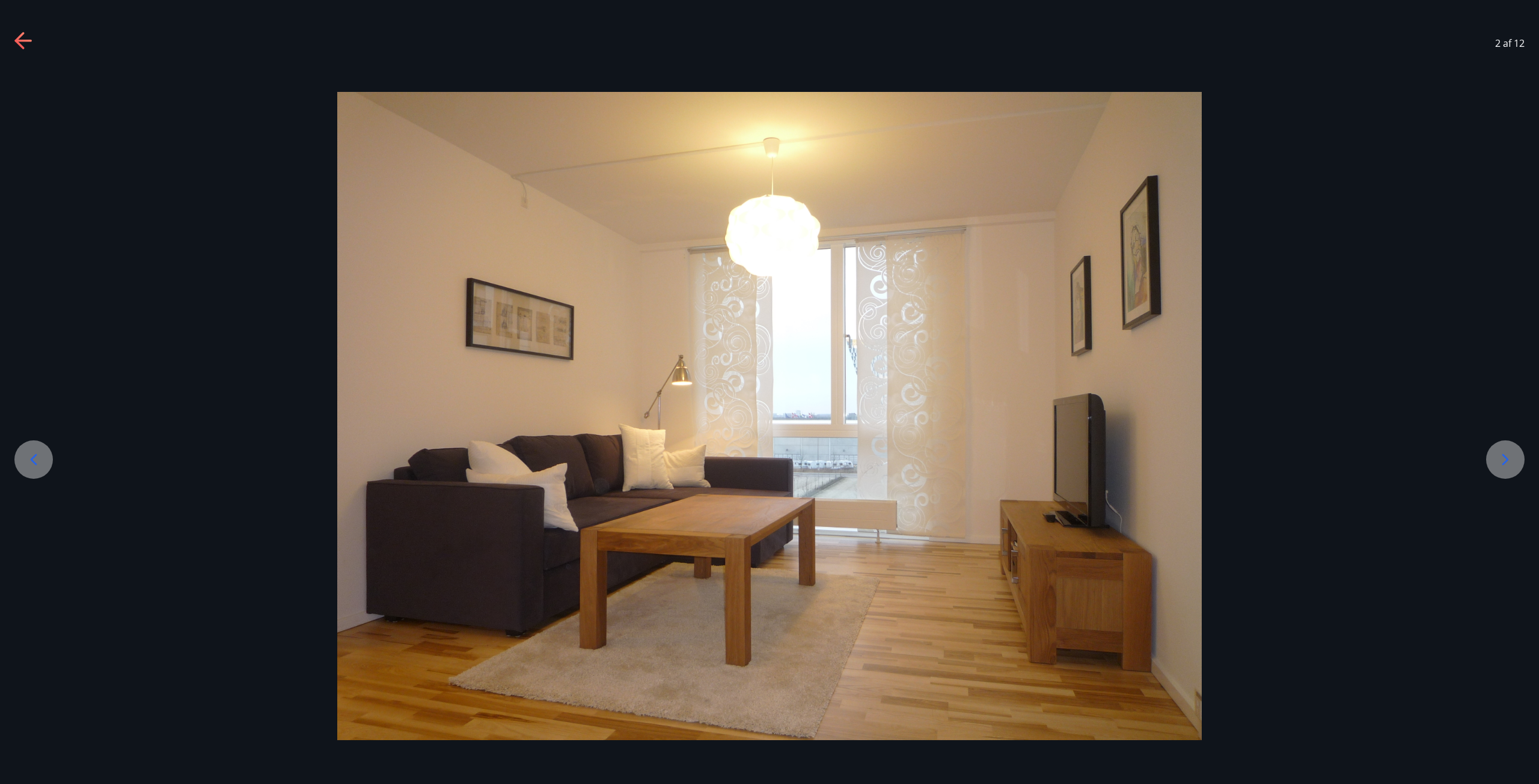
click at [39, 455] on icon at bounding box center [33, 459] width 19 height 19
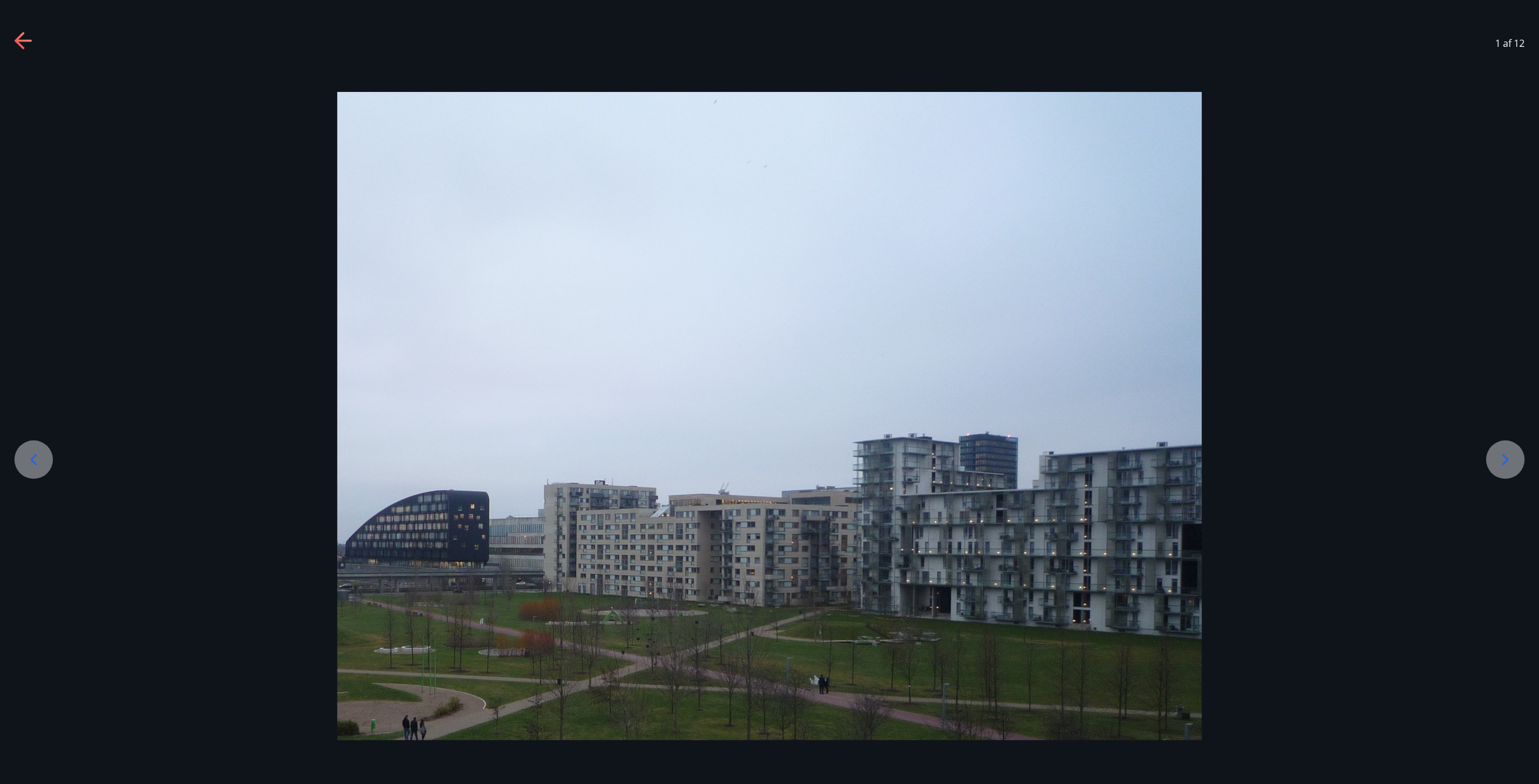
click at [39, 455] on icon at bounding box center [33, 459] width 19 height 19
click at [34, 453] on icon at bounding box center [33, 459] width 19 height 19
click at [28, 36] on icon at bounding box center [24, 41] width 19 height 19
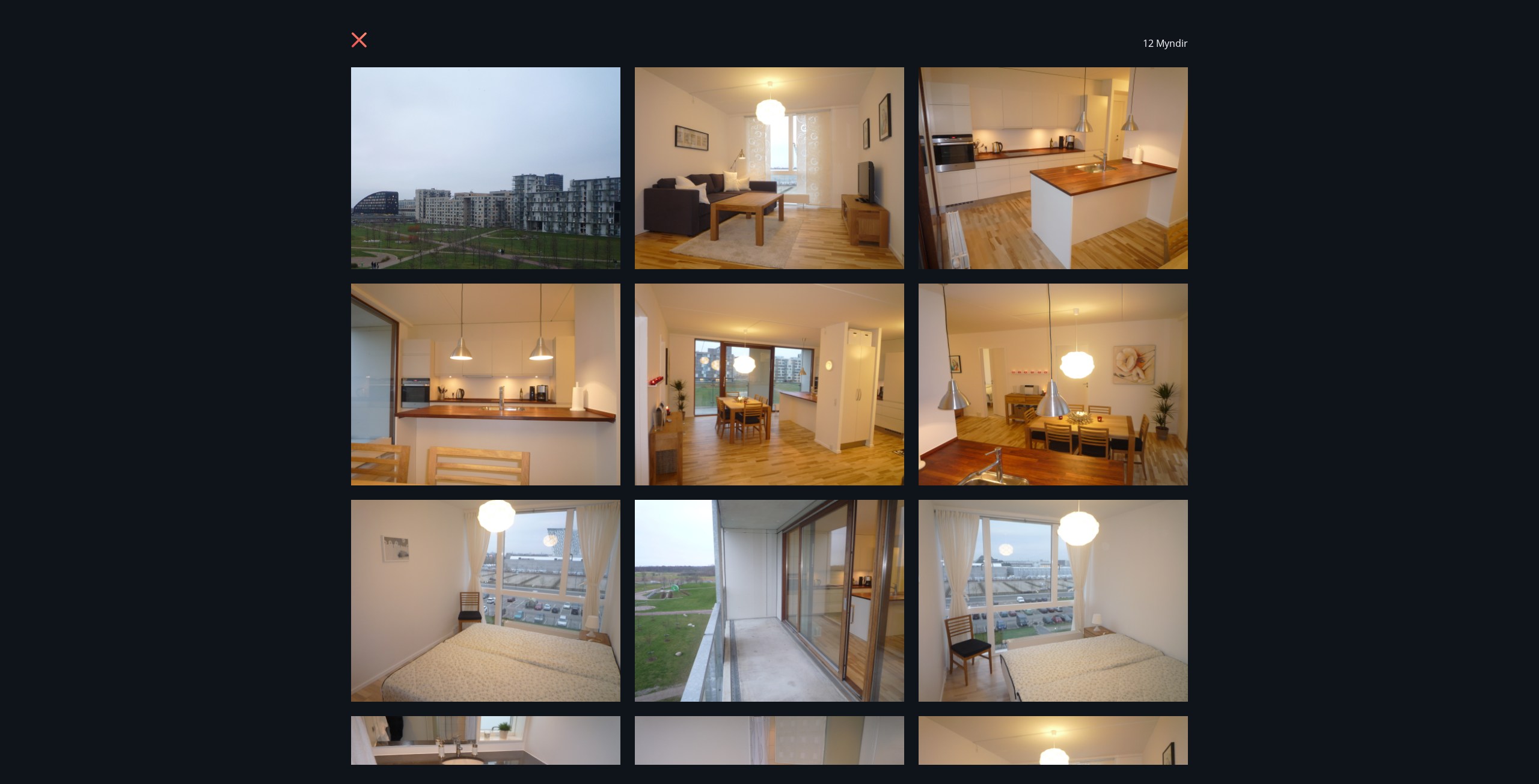
click at [369, 43] on icon at bounding box center [361, 41] width 19 height 19
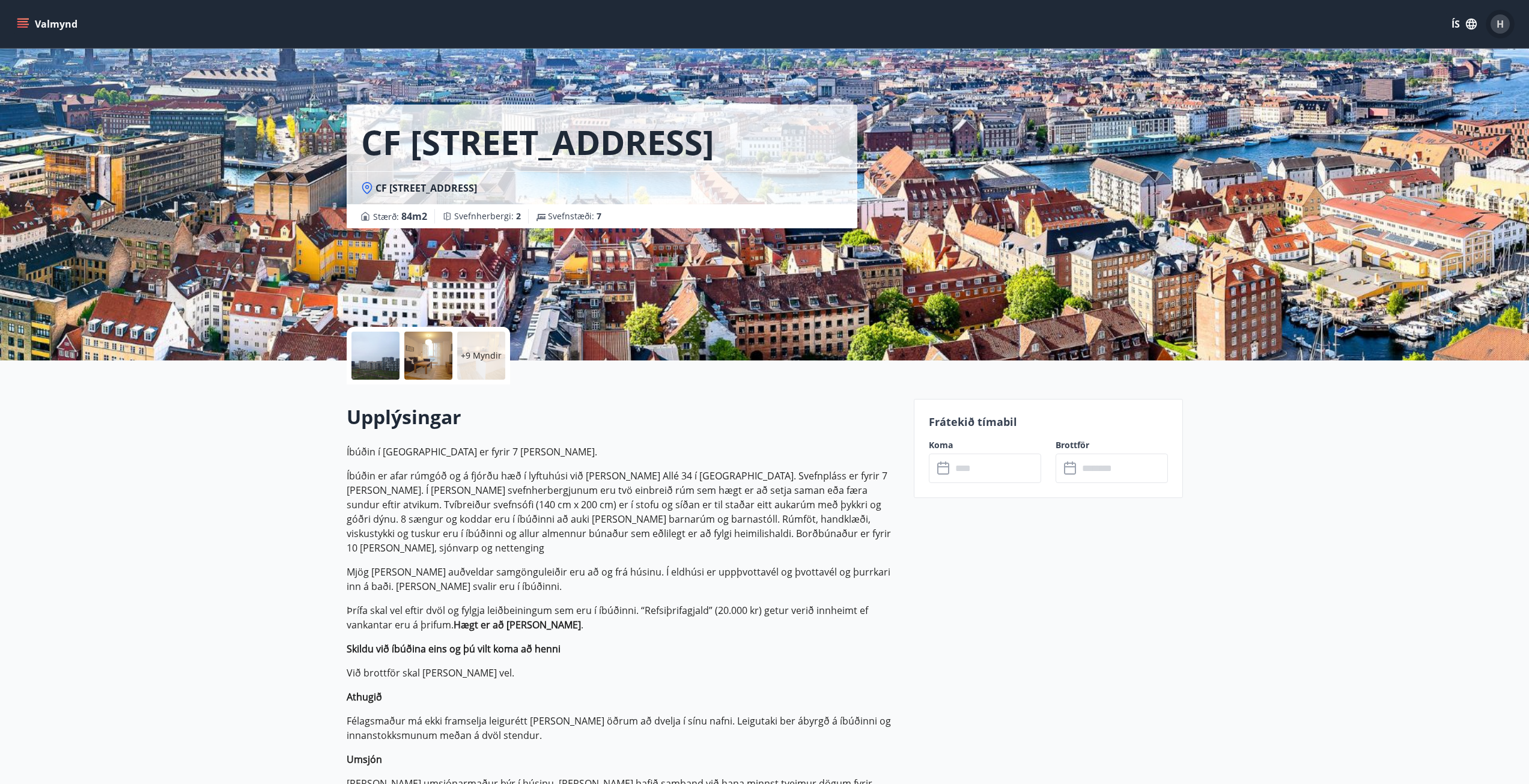
click at [1494, 22] on div "H" at bounding box center [1500, 24] width 19 height 19
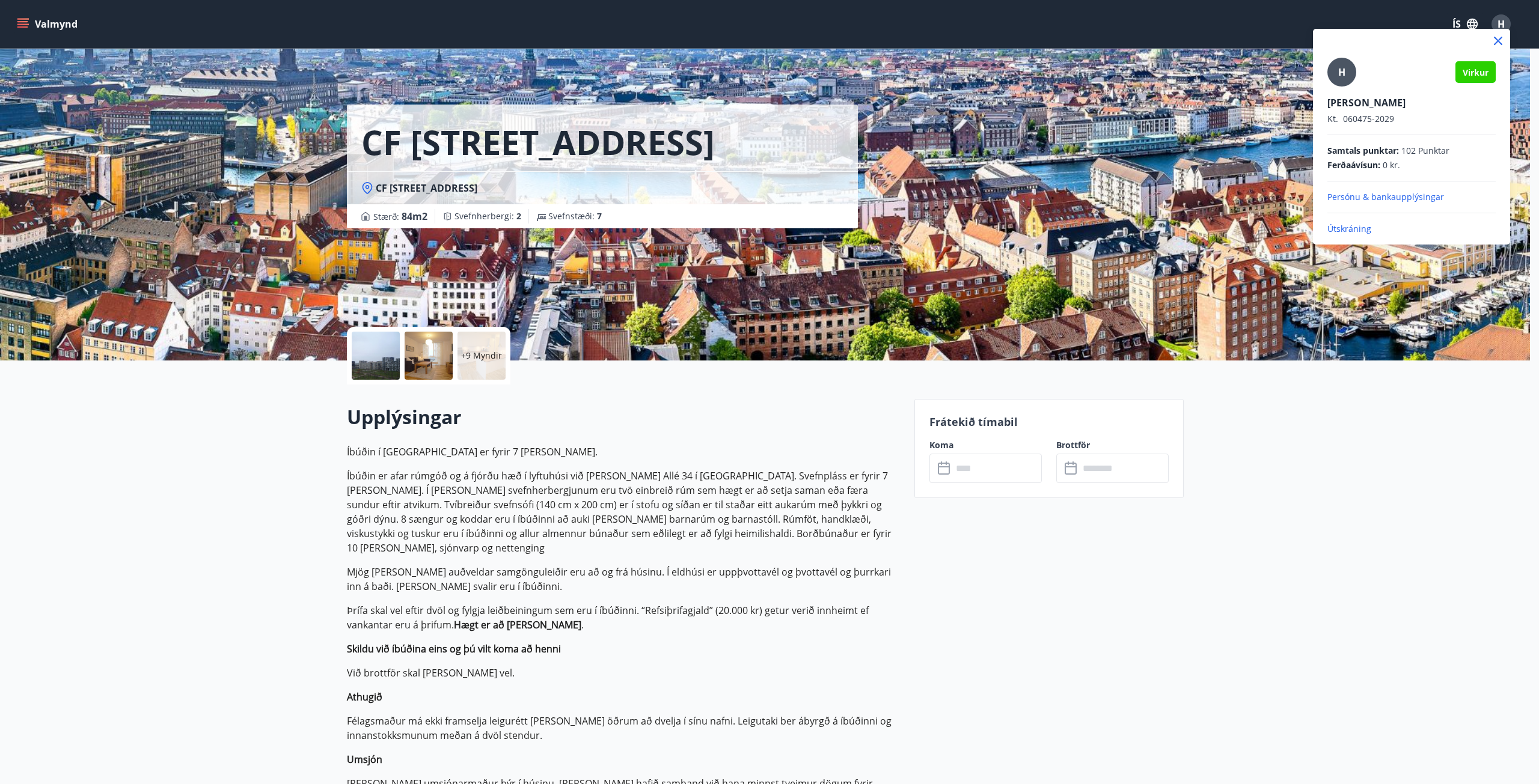
click at [1372, 218] on div "[PERSON_NAME]. 060475-2029 Samtals punktar : 102 Punktar Ferðaávísun : 0 kr. Pe…" at bounding box center [1411, 146] width 168 height 178
click at [1355, 229] on p "Útskráning" at bounding box center [1411, 229] width 168 height 12
